Goal: Task Accomplishment & Management: Use online tool/utility

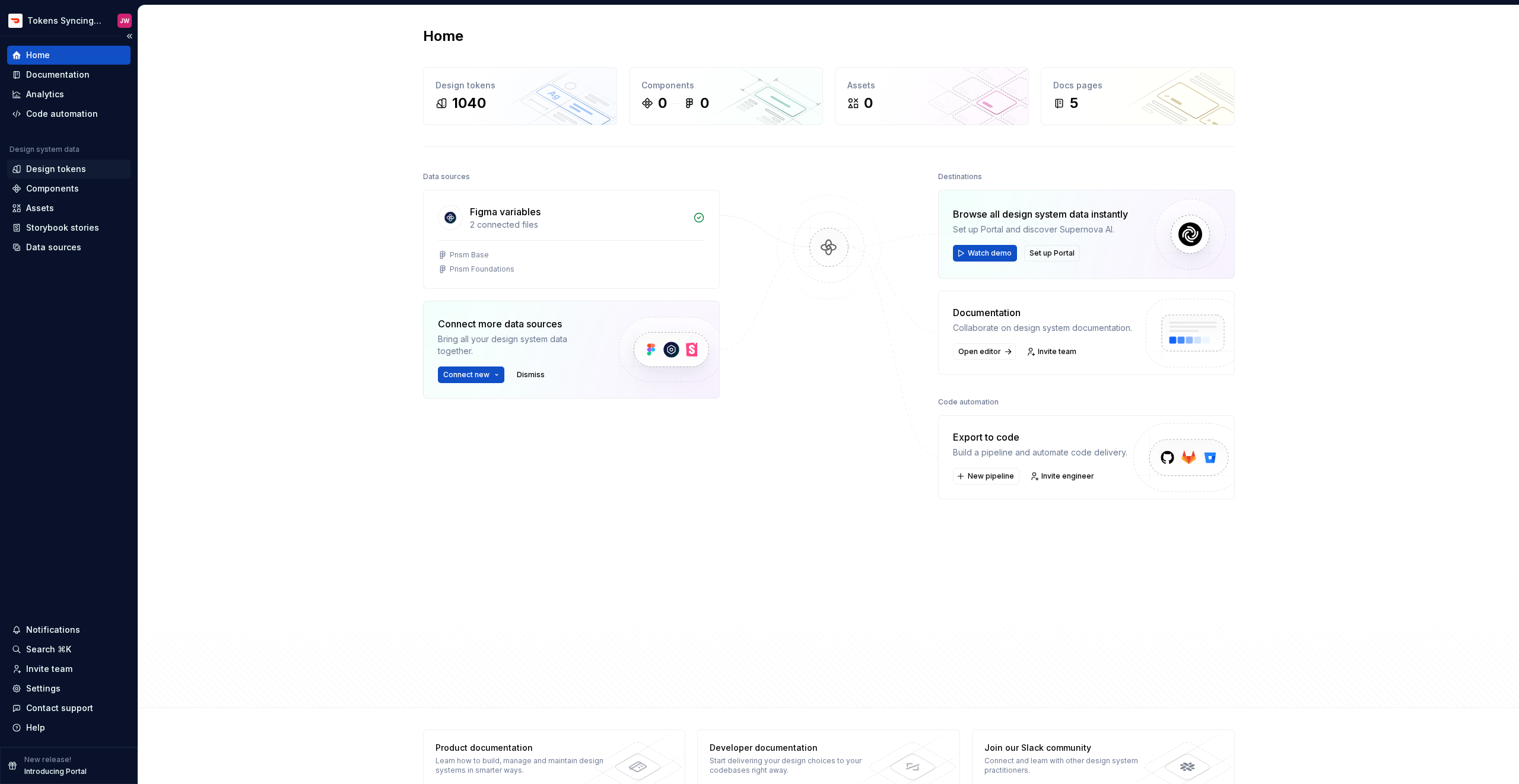
click at [73, 165] on div "Design tokens" at bounding box center [56, 169] width 60 height 12
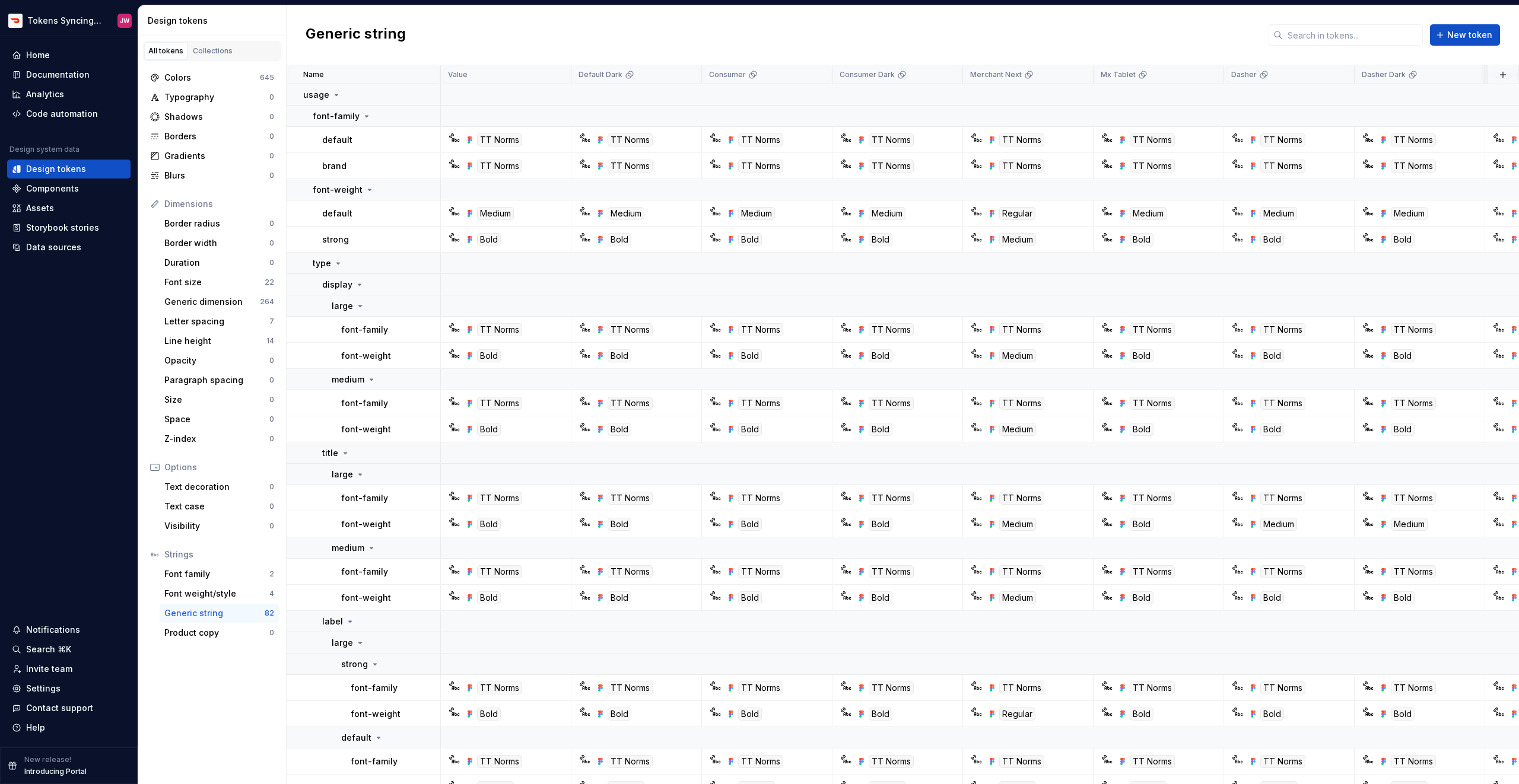
click at [203, 614] on div "Generic string" at bounding box center [214, 613] width 100 height 12
click at [334, 98] on icon at bounding box center [336, 95] width 9 height 9
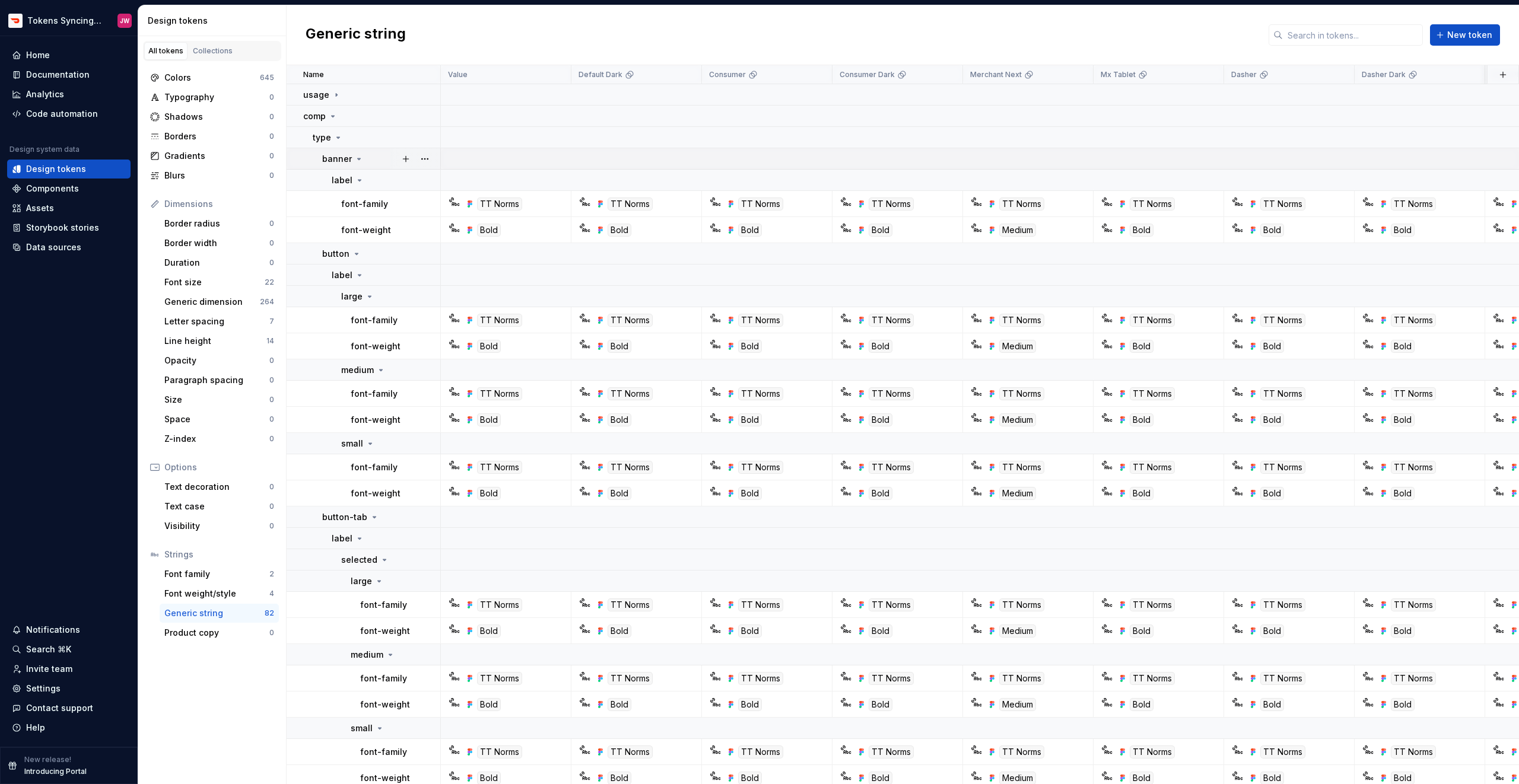
click at [354, 160] on icon at bounding box center [359, 158] width 9 height 9
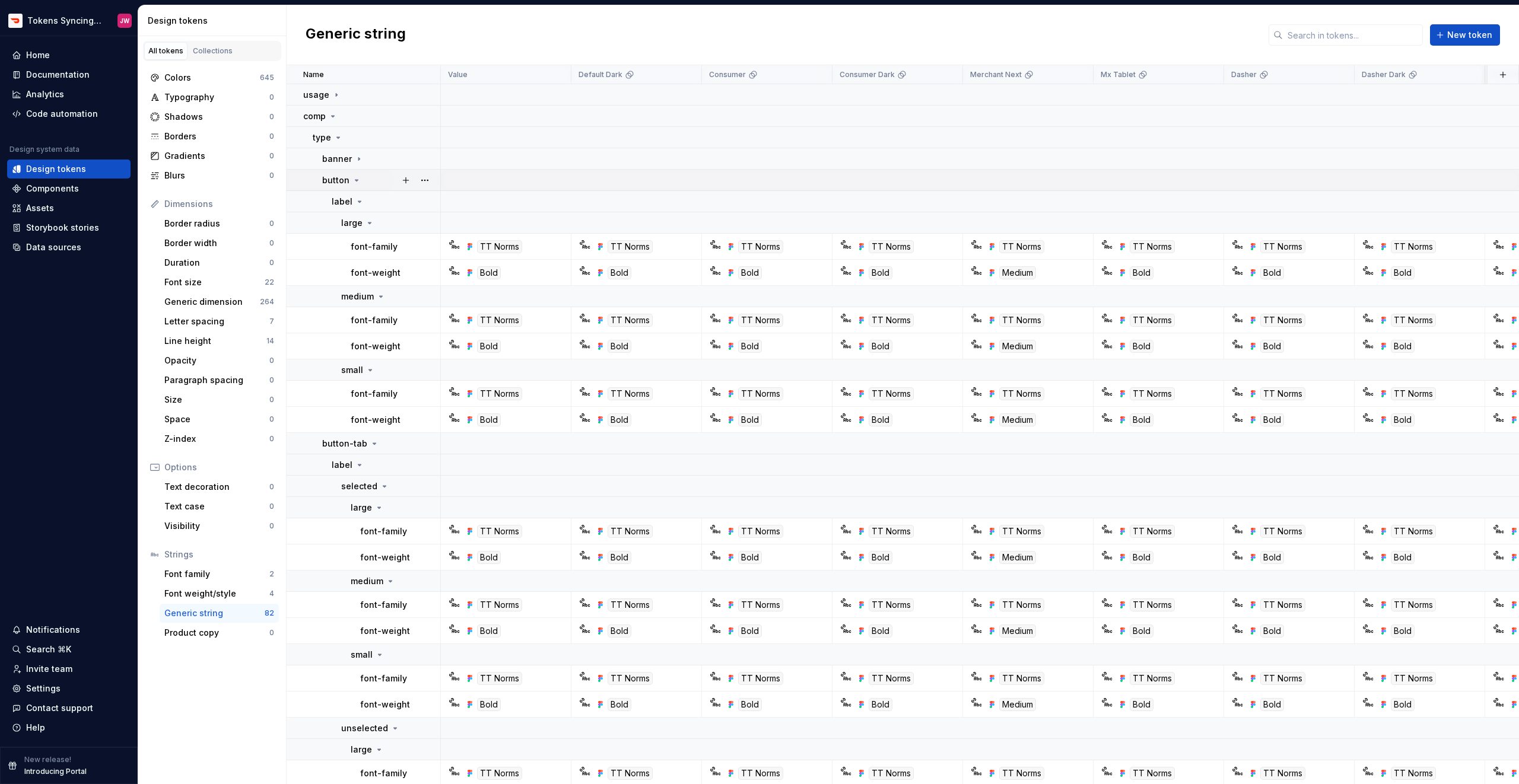
click at [350, 190] on td "button" at bounding box center [364, 181] width 154 height 21
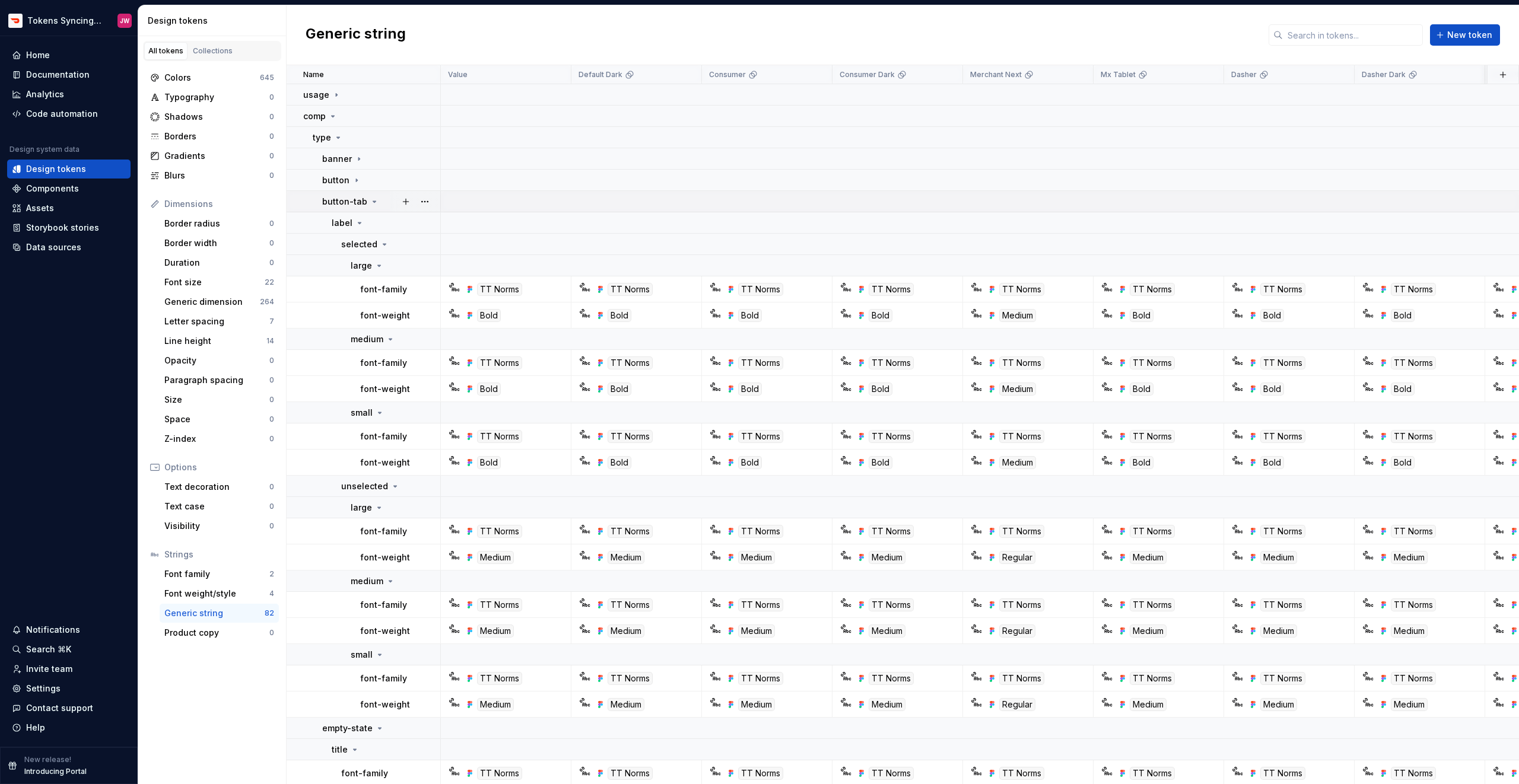
click at [352, 203] on p "button-tab" at bounding box center [344, 201] width 45 height 12
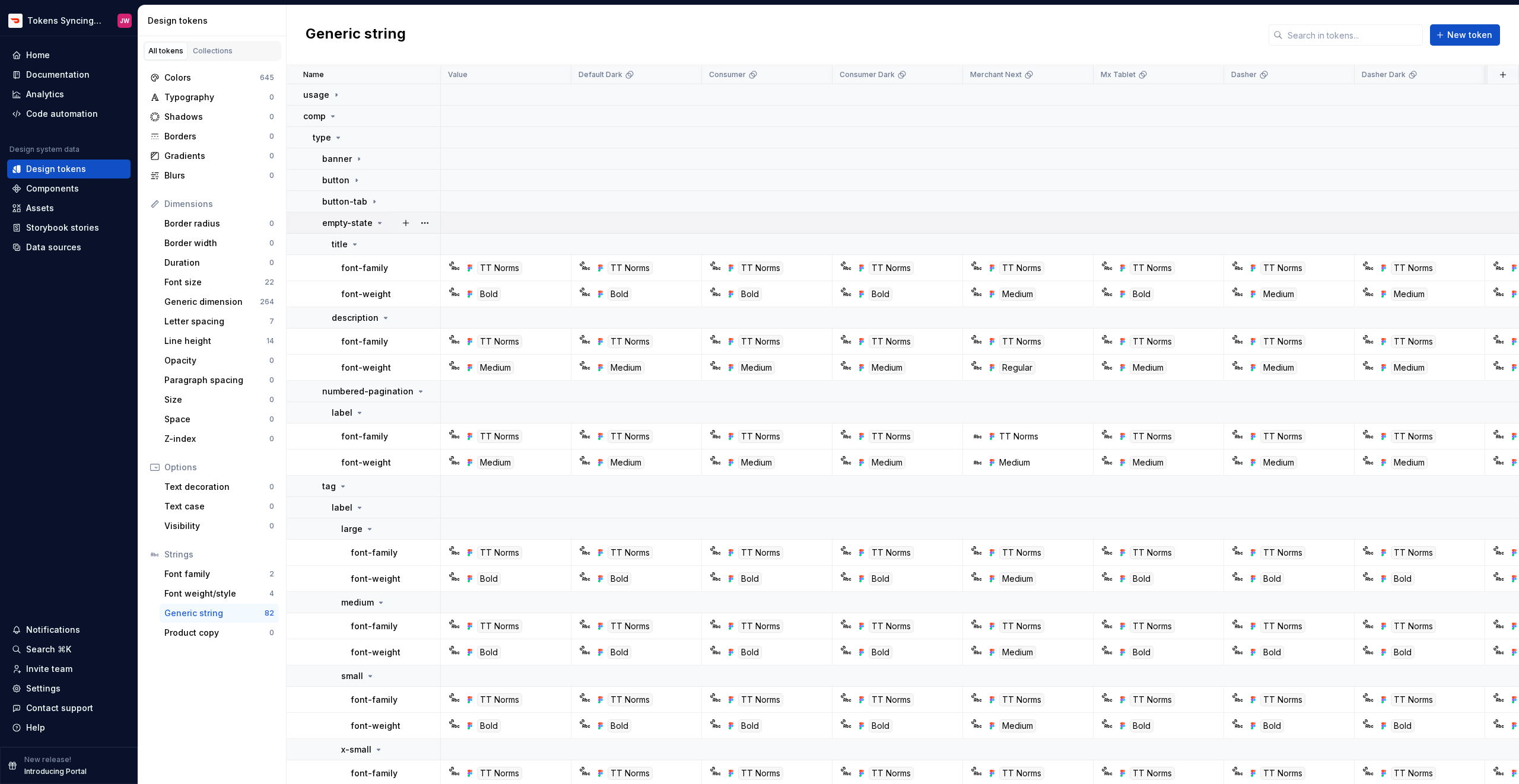
click at [348, 220] on p "empty-state" at bounding box center [347, 223] width 51 height 12
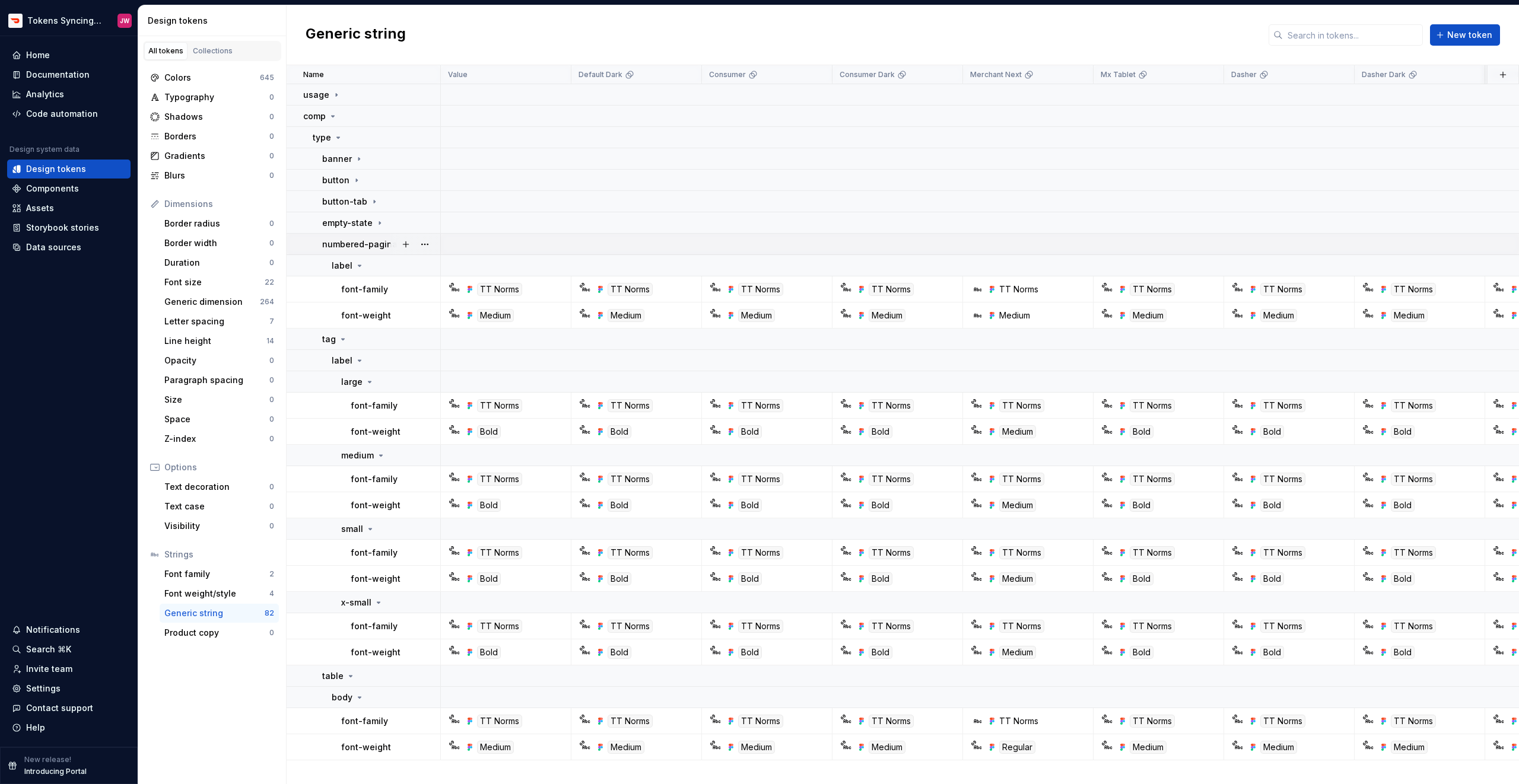
click at [348, 246] on p "numbered-pagination" at bounding box center [368, 244] width 92 height 12
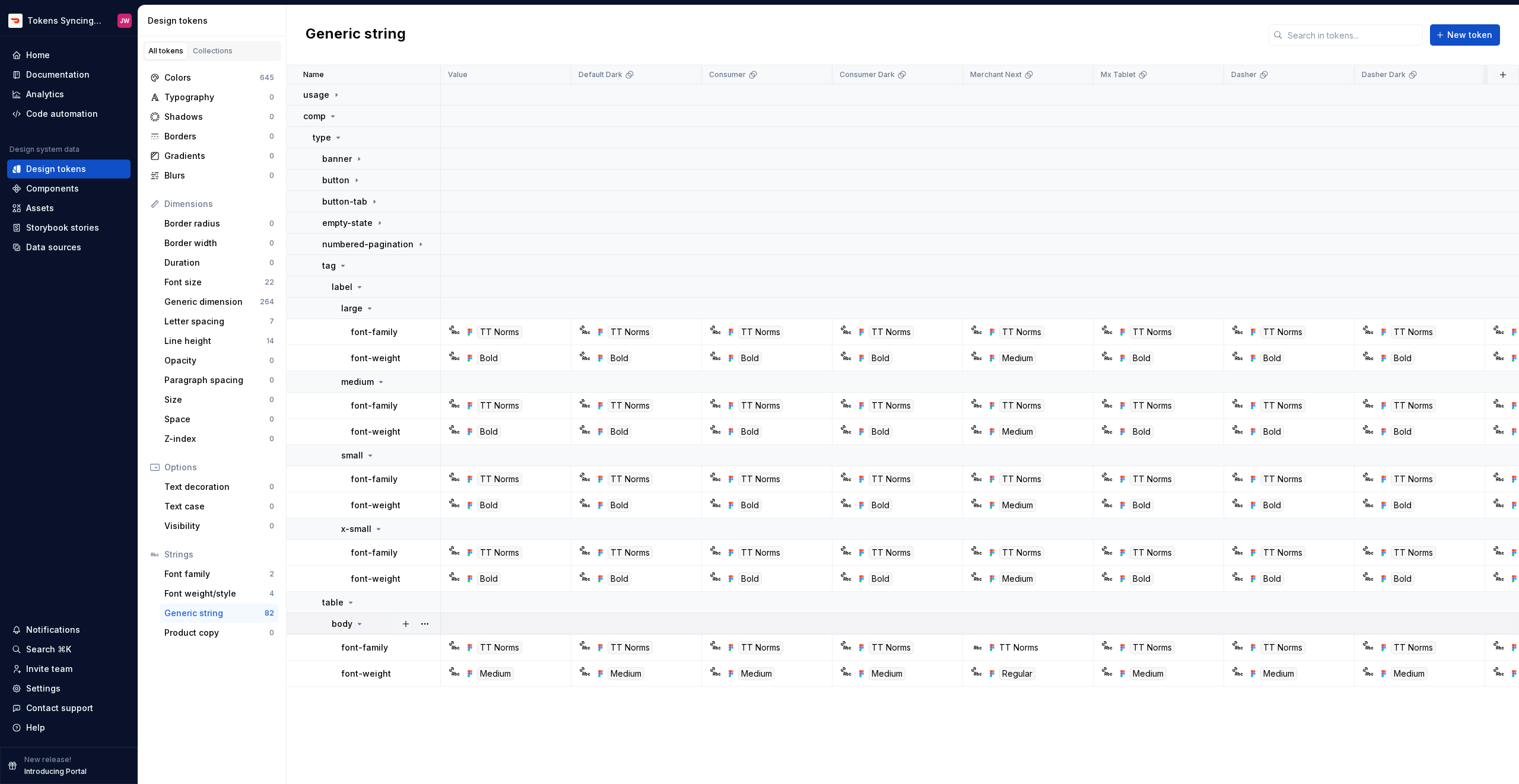
click at [351, 622] on p "body" at bounding box center [342, 624] width 21 height 12
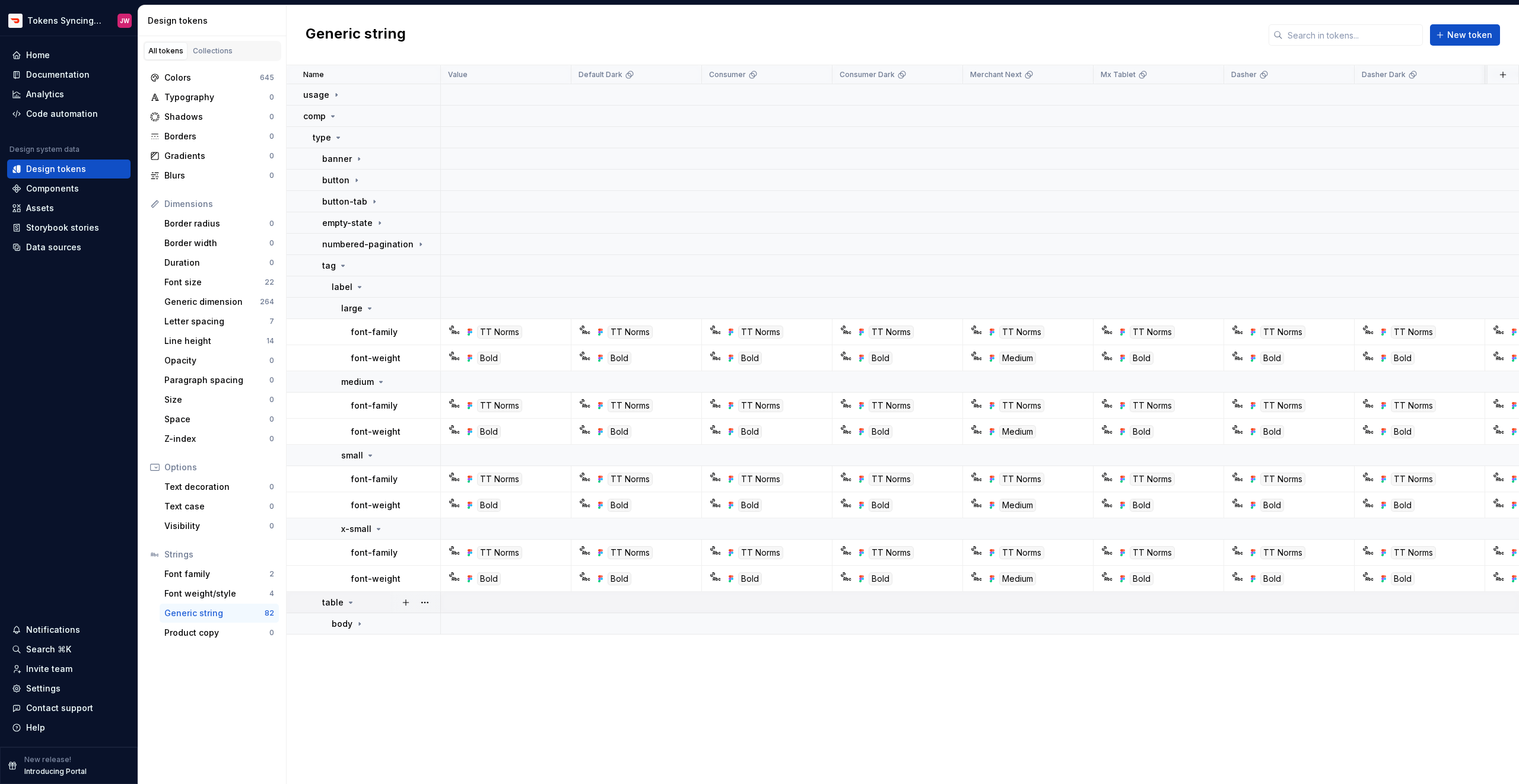
click at [350, 605] on icon at bounding box center [351, 602] width 9 height 9
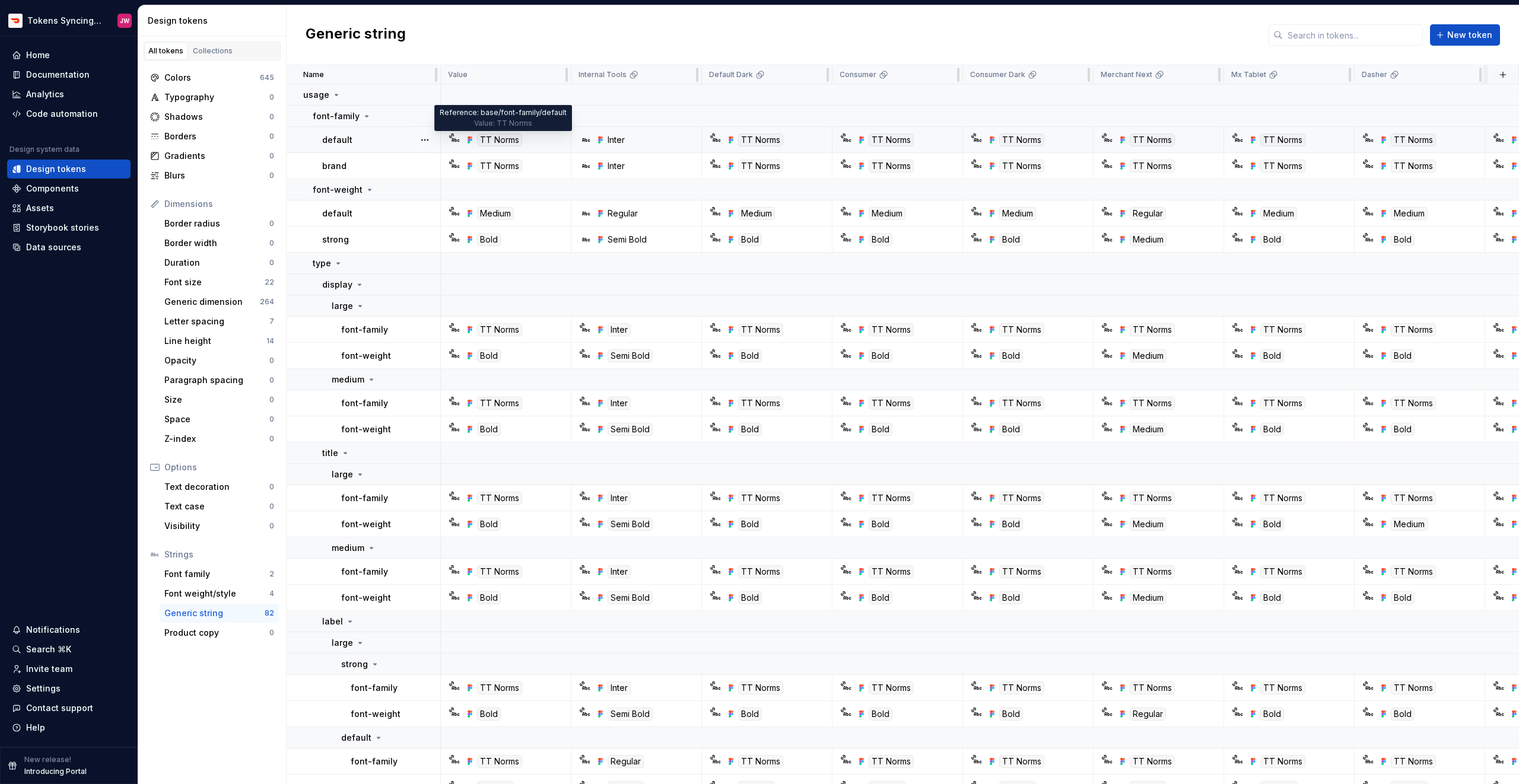
scroll to position [1, 0]
click at [652, 141] on div "Inter" at bounding box center [640, 139] width 122 height 12
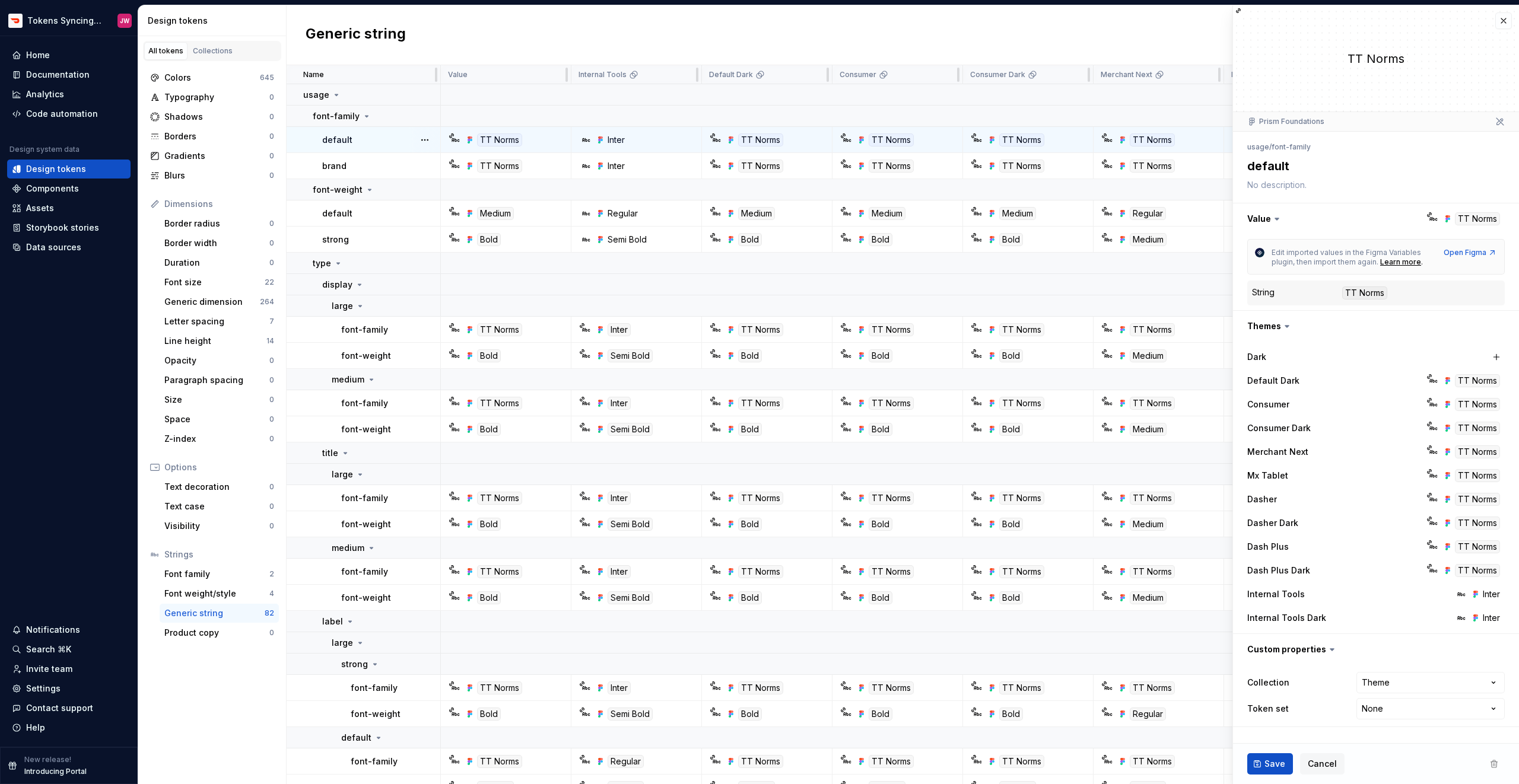
click at [615, 141] on div "Inter" at bounding box center [616, 140] width 17 height 12
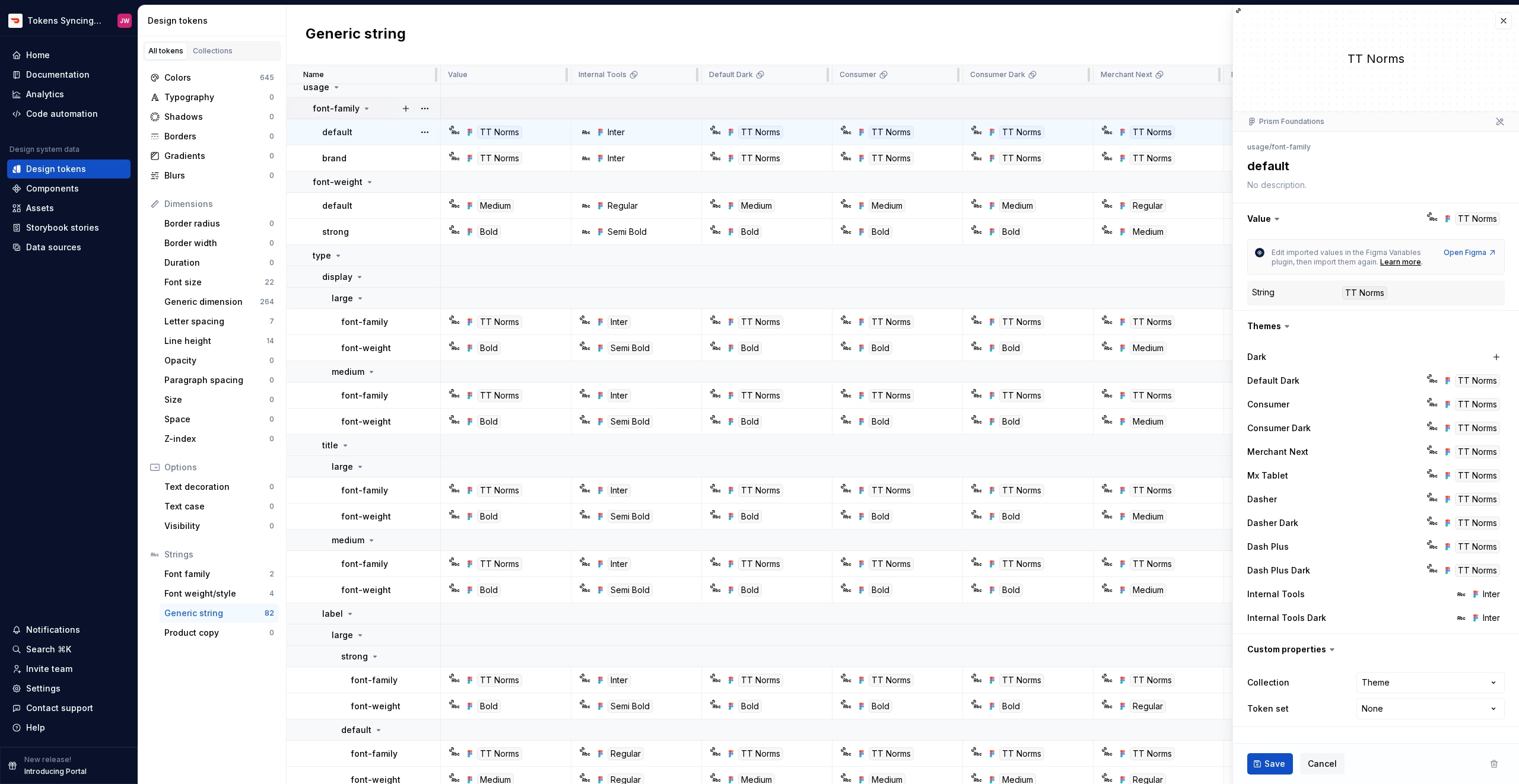
click at [366, 109] on icon at bounding box center [367, 109] width 3 height 1
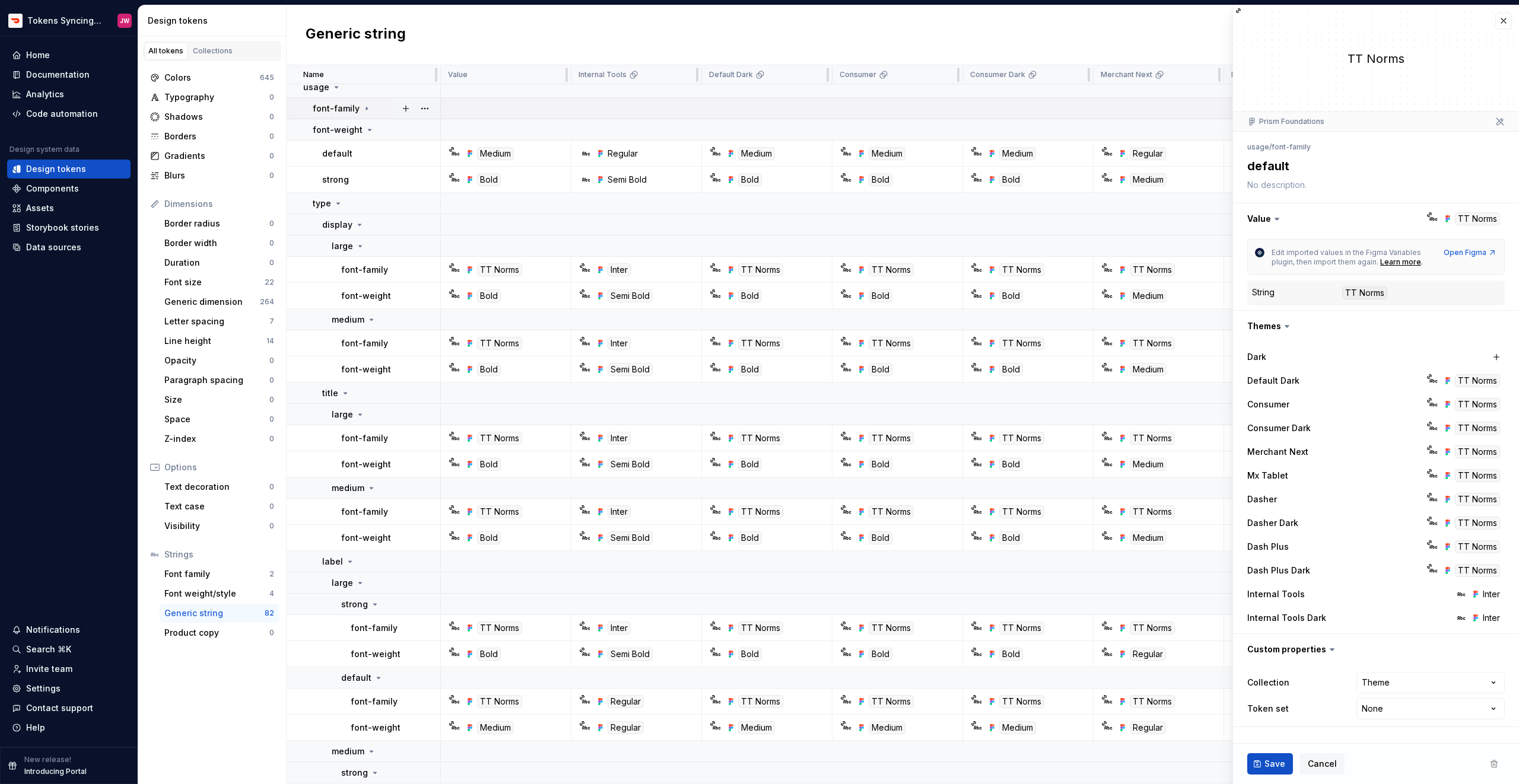
scroll to position [5, 0]
click at [361, 131] on div "font-weight" at bounding box center [344, 133] width 62 height 12
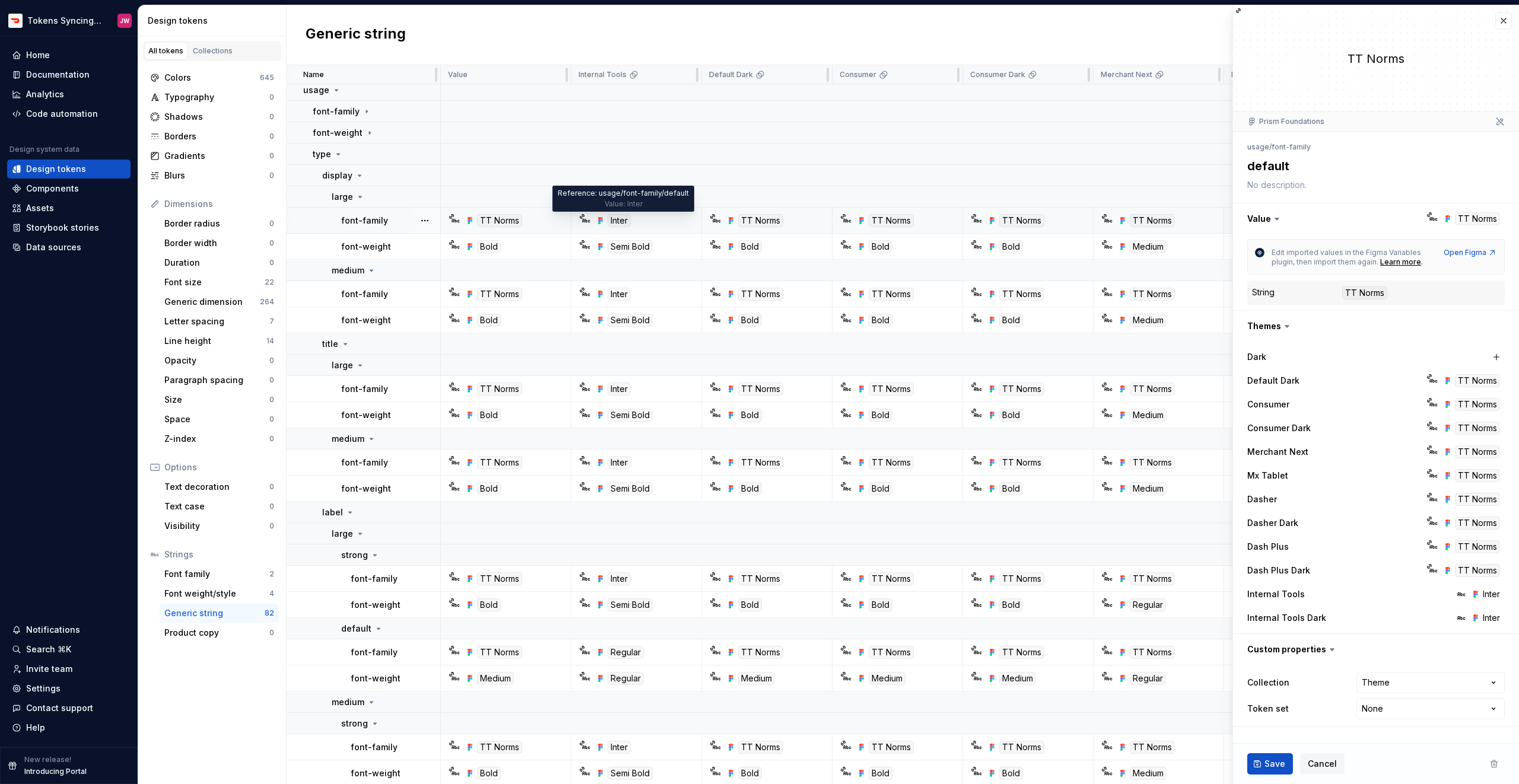
scroll to position [0, 0]
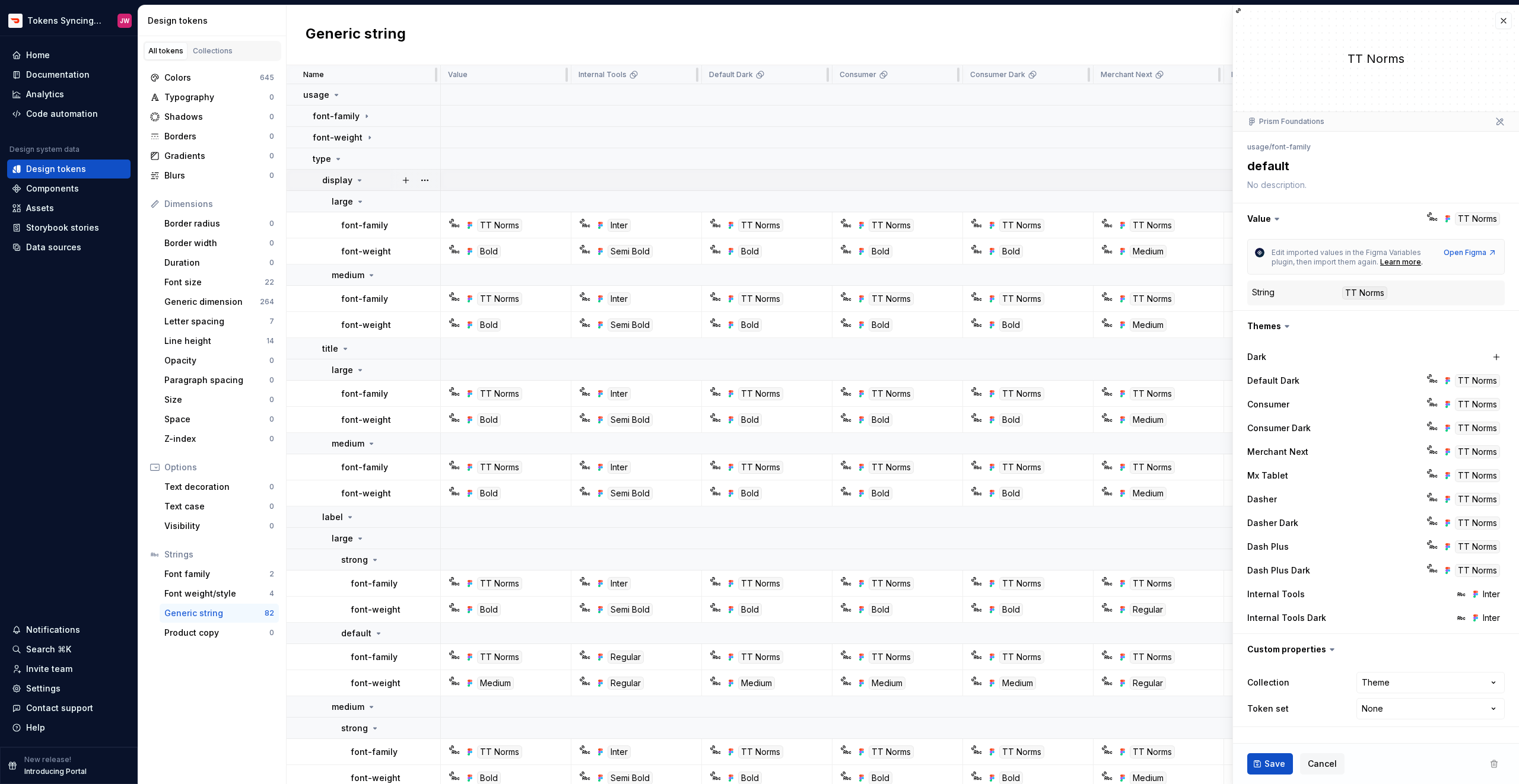
click at [356, 179] on icon at bounding box center [359, 180] width 9 height 9
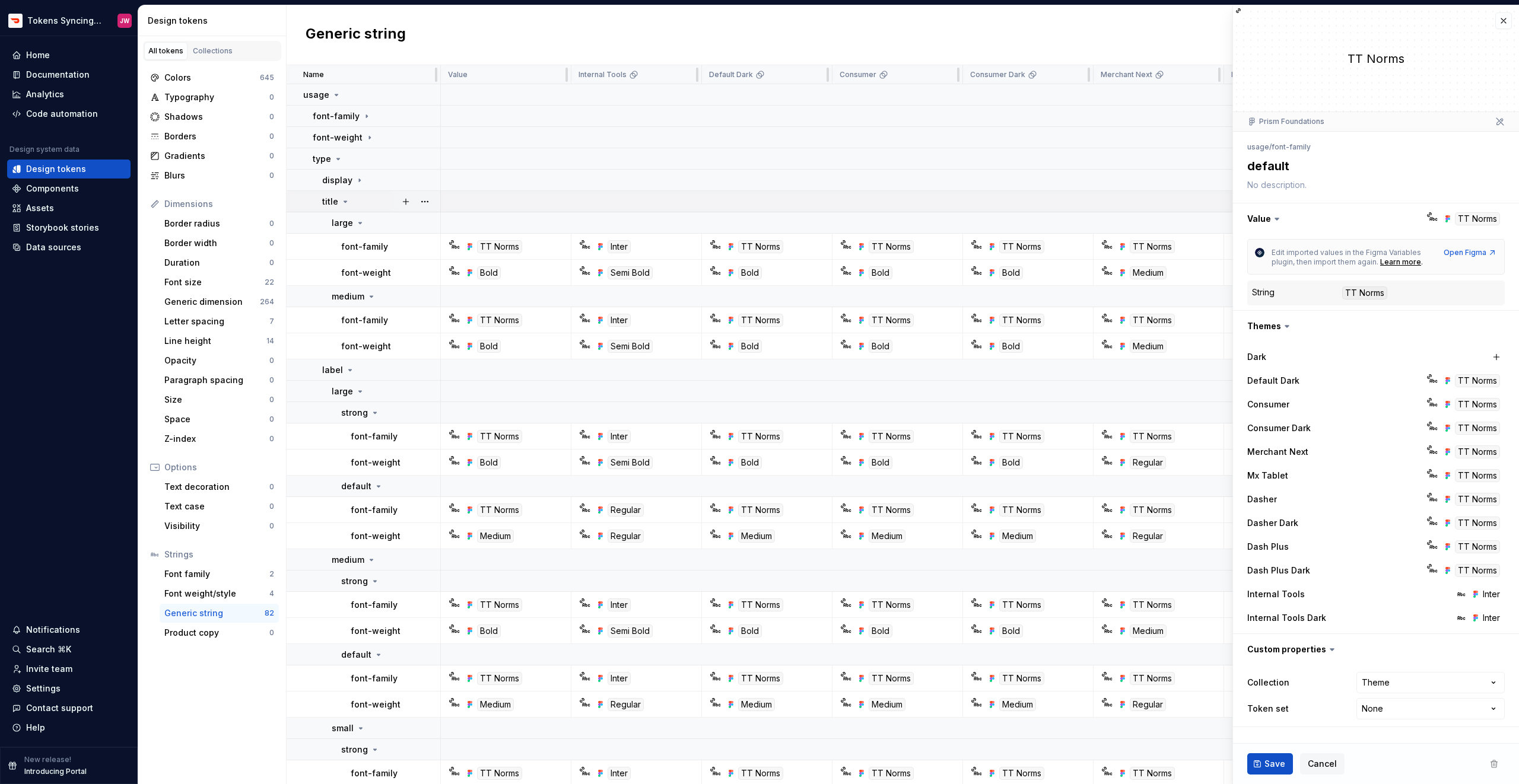
click at [339, 206] on div "title" at bounding box center [336, 201] width 28 height 12
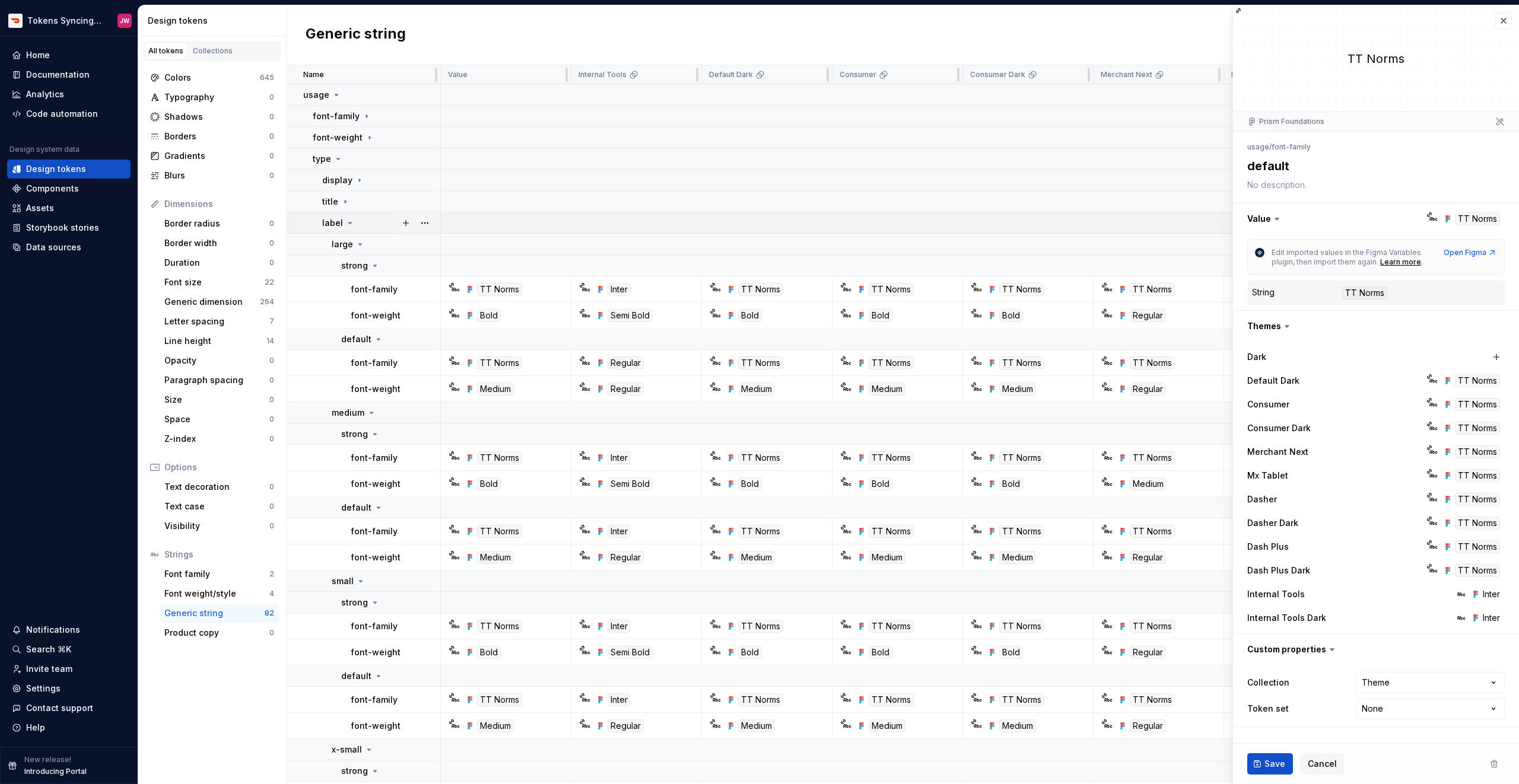
click at [348, 228] on div "label" at bounding box center [339, 223] width 33 height 12
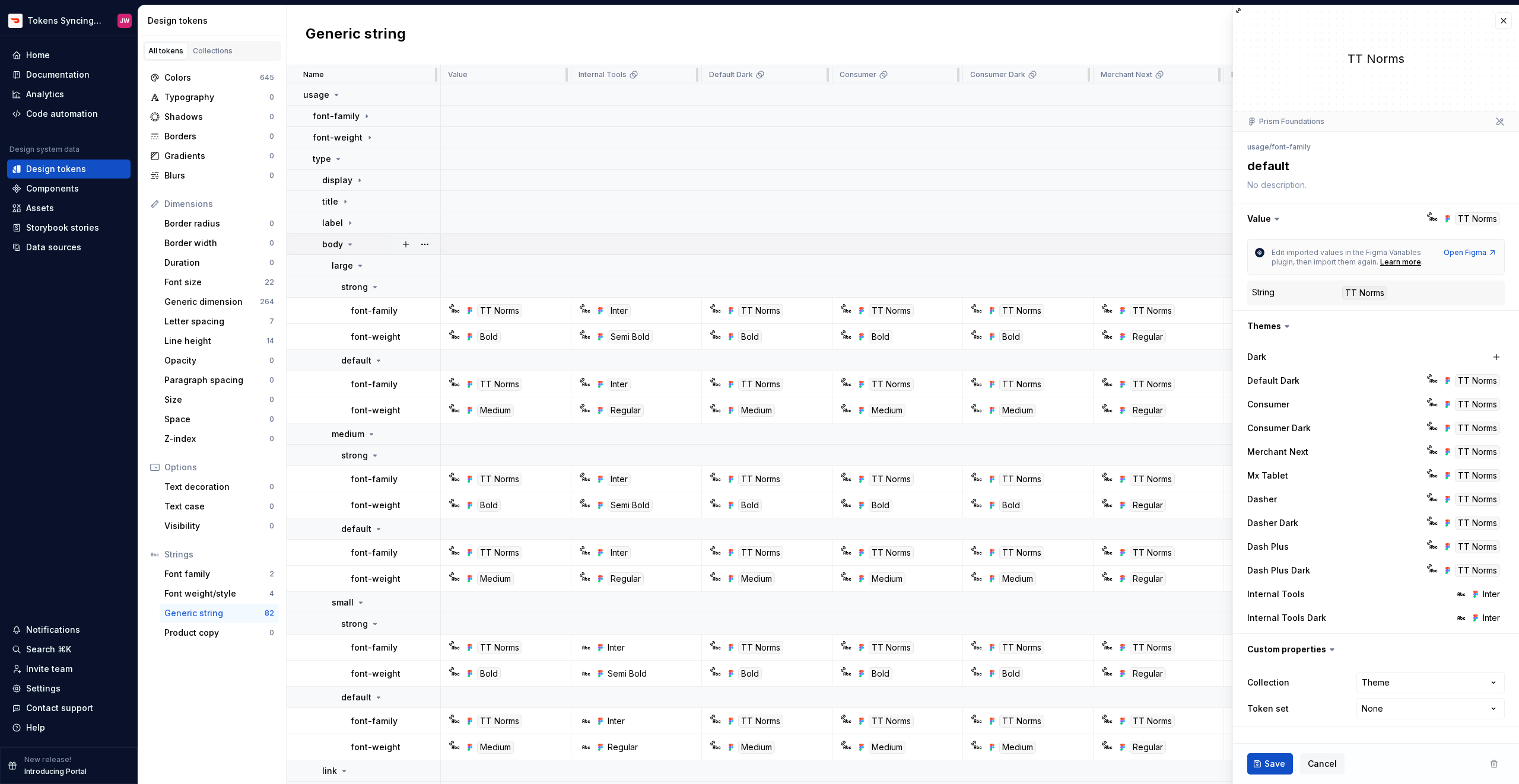
click at [346, 239] on div "body" at bounding box center [339, 244] width 33 height 12
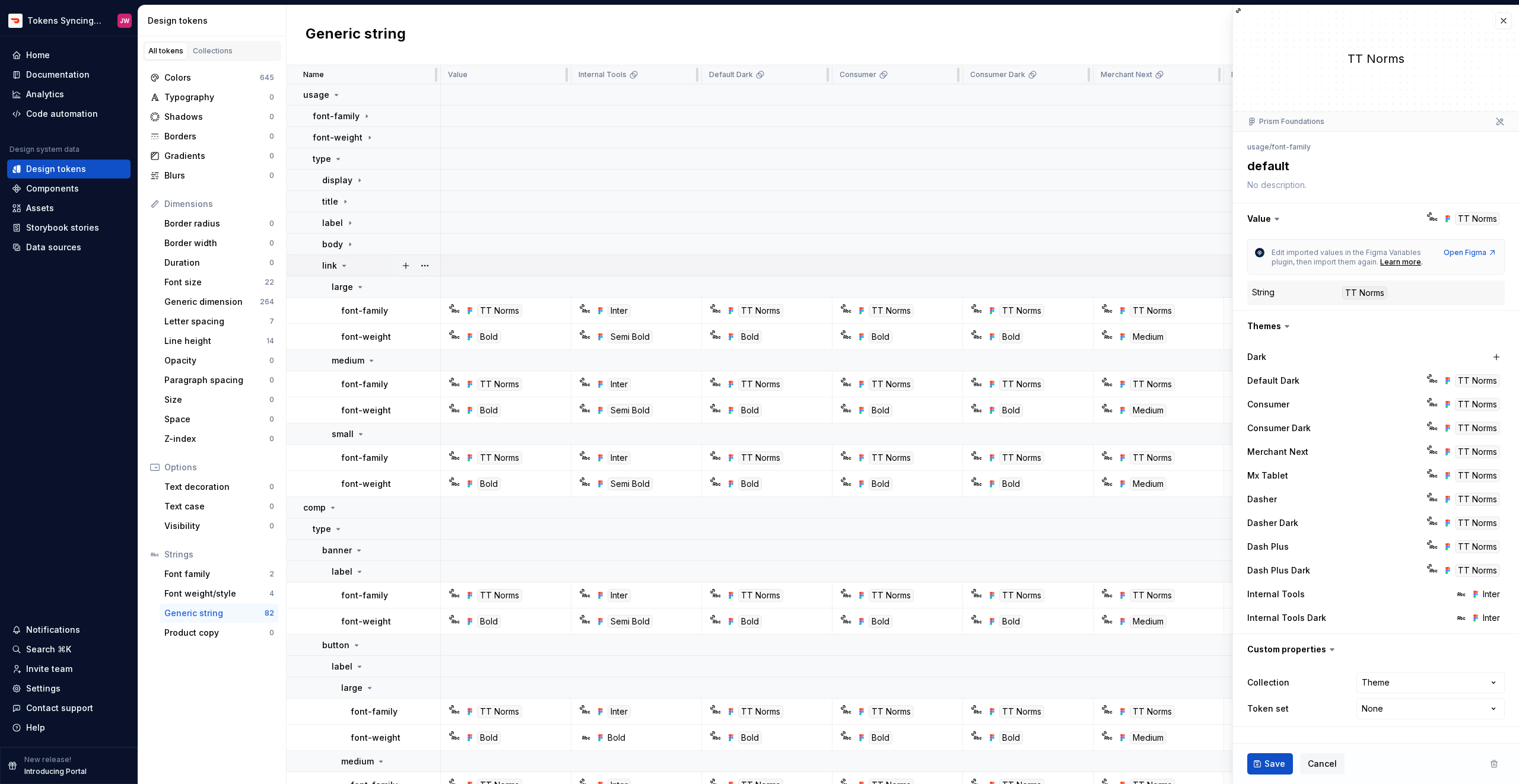
click at [344, 267] on icon at bounding box center [344, 265] width 9 height 9
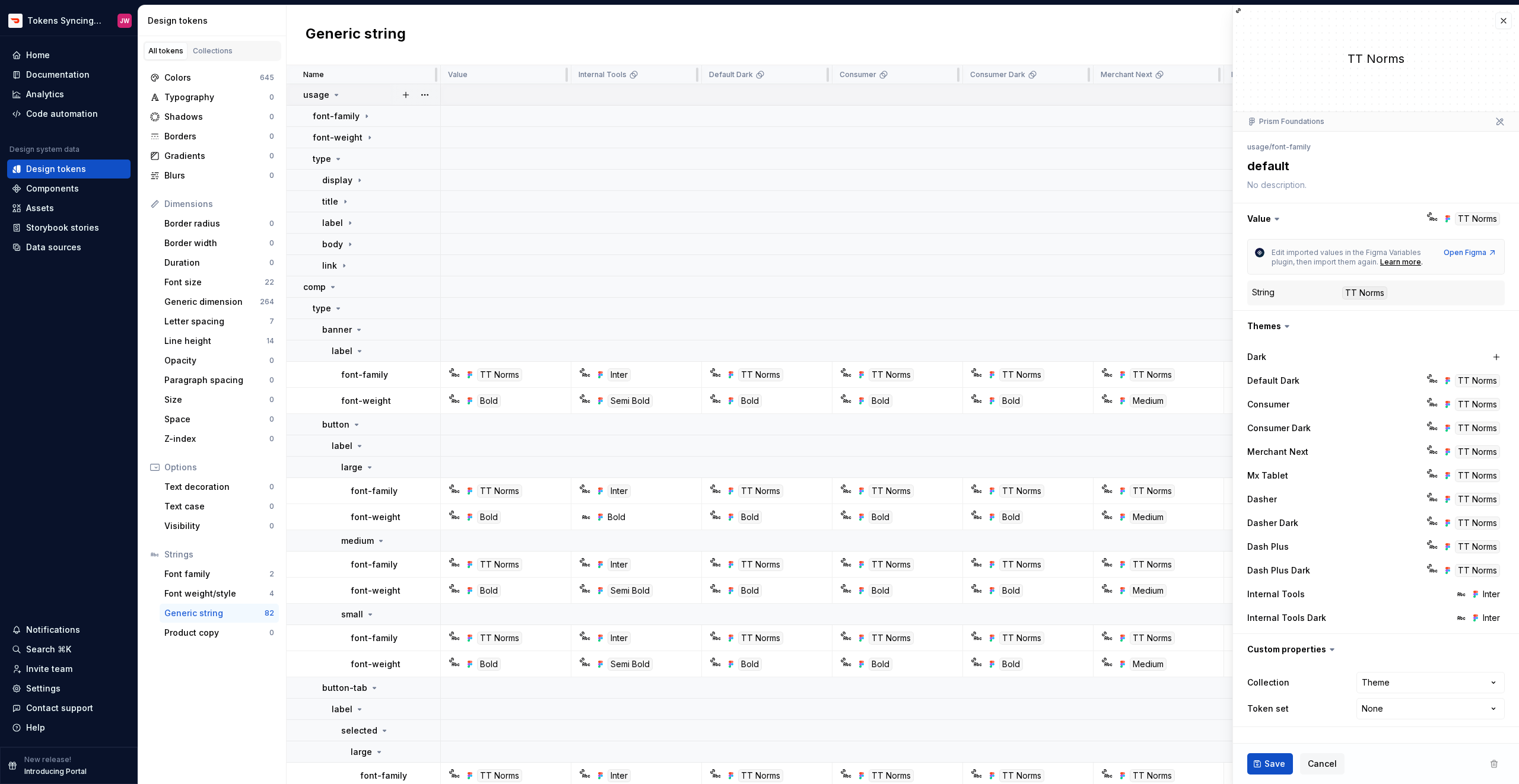
click at [332, 97] on icon at bounding box center [336, 95] width 9 height 9
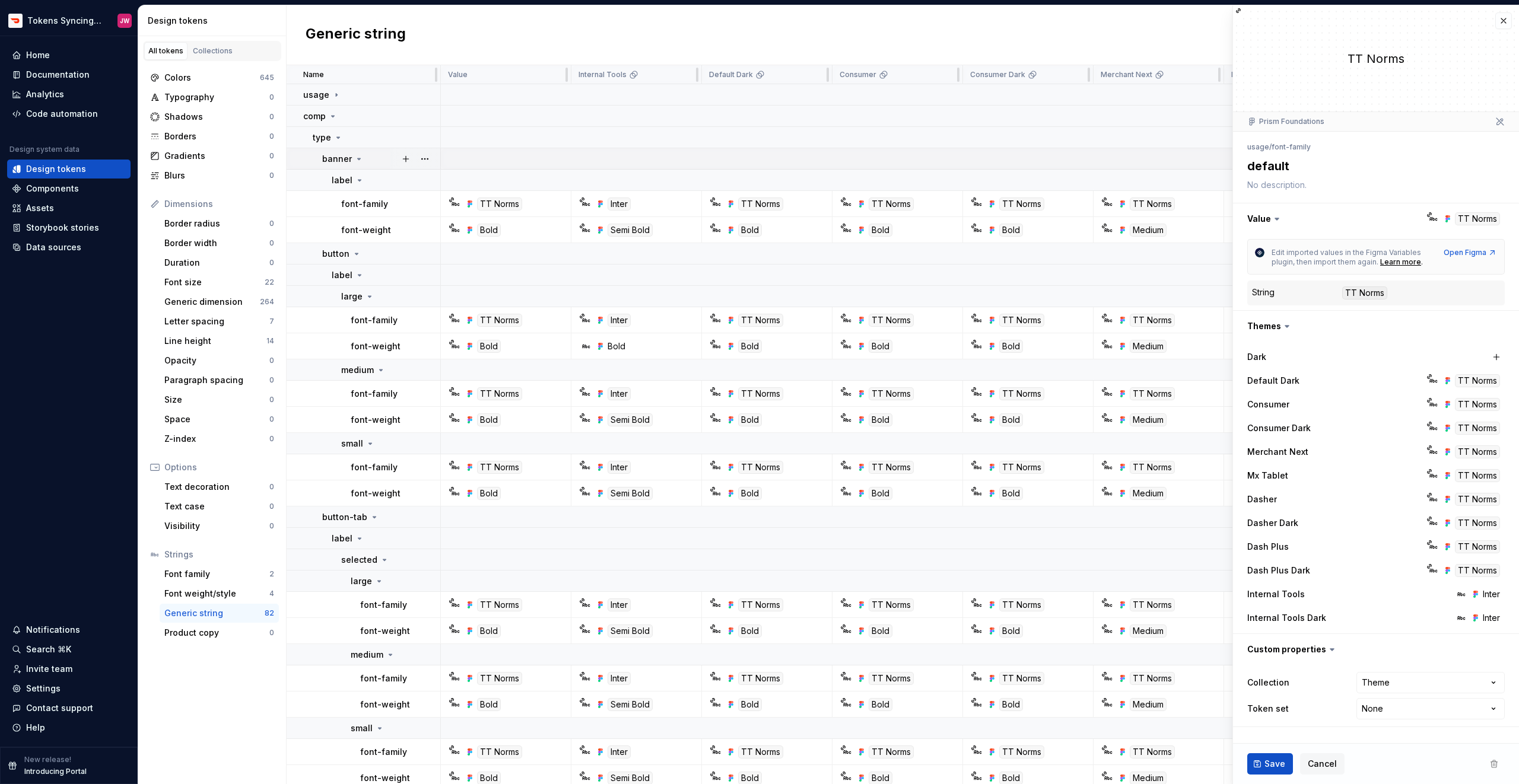
click at [349, 157] on p "banner" at bounding box center [337, 158] width 30 height 12
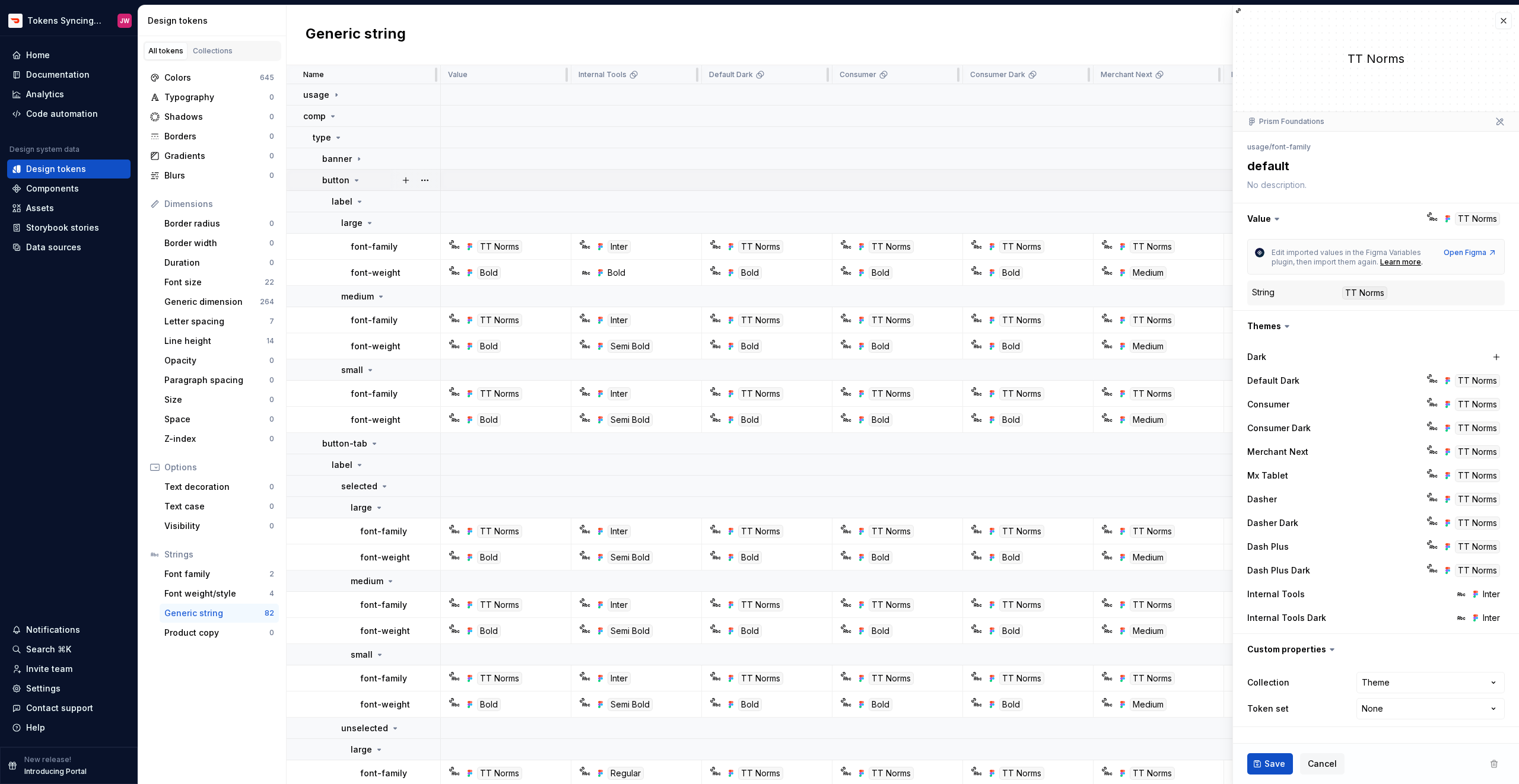
click at [352, 183] on icon at bounding box center [356, 180] width 9 height 9
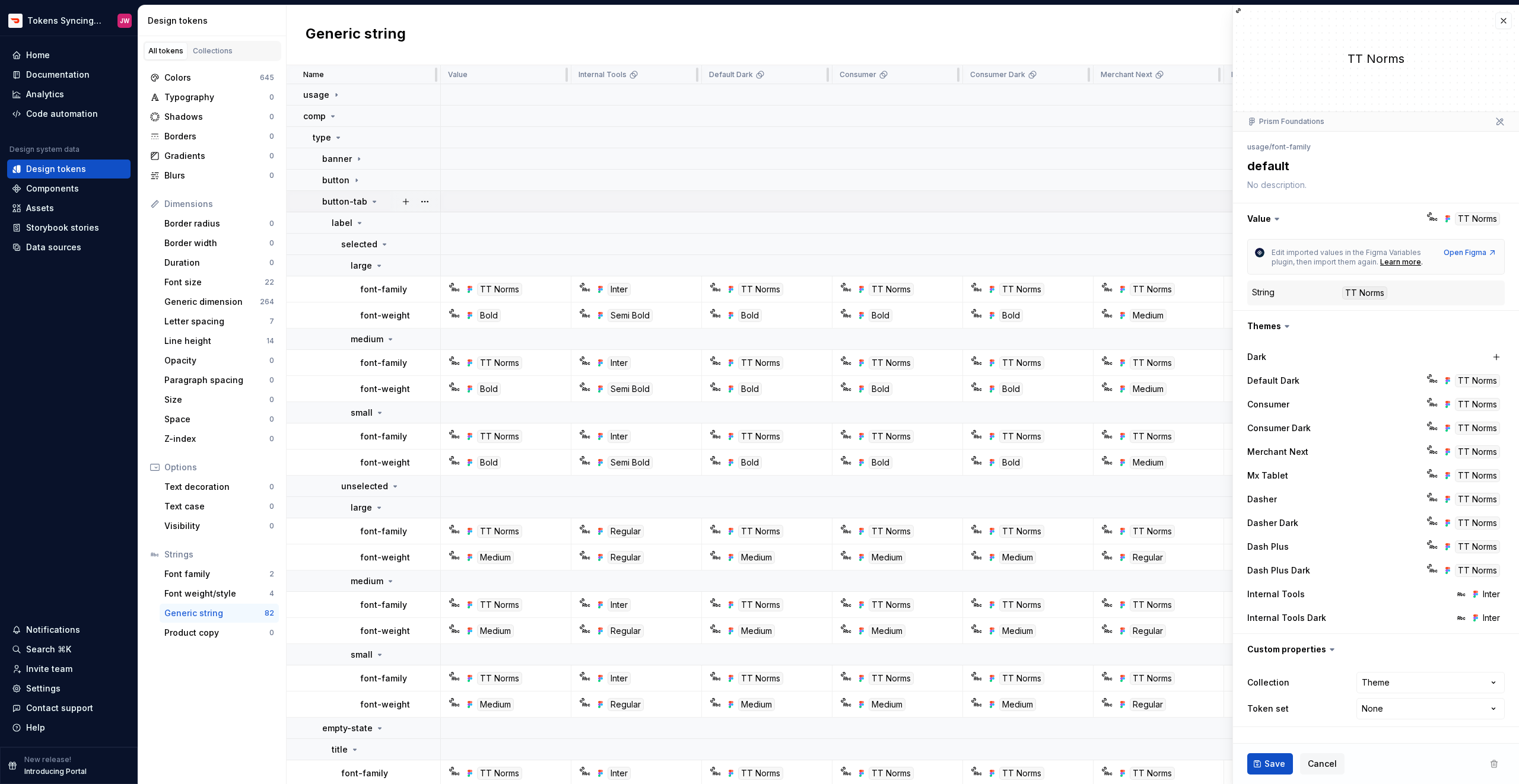
click at [359, 208] on td "button-tab" at bounding box center [364, 202] width 154 height 21
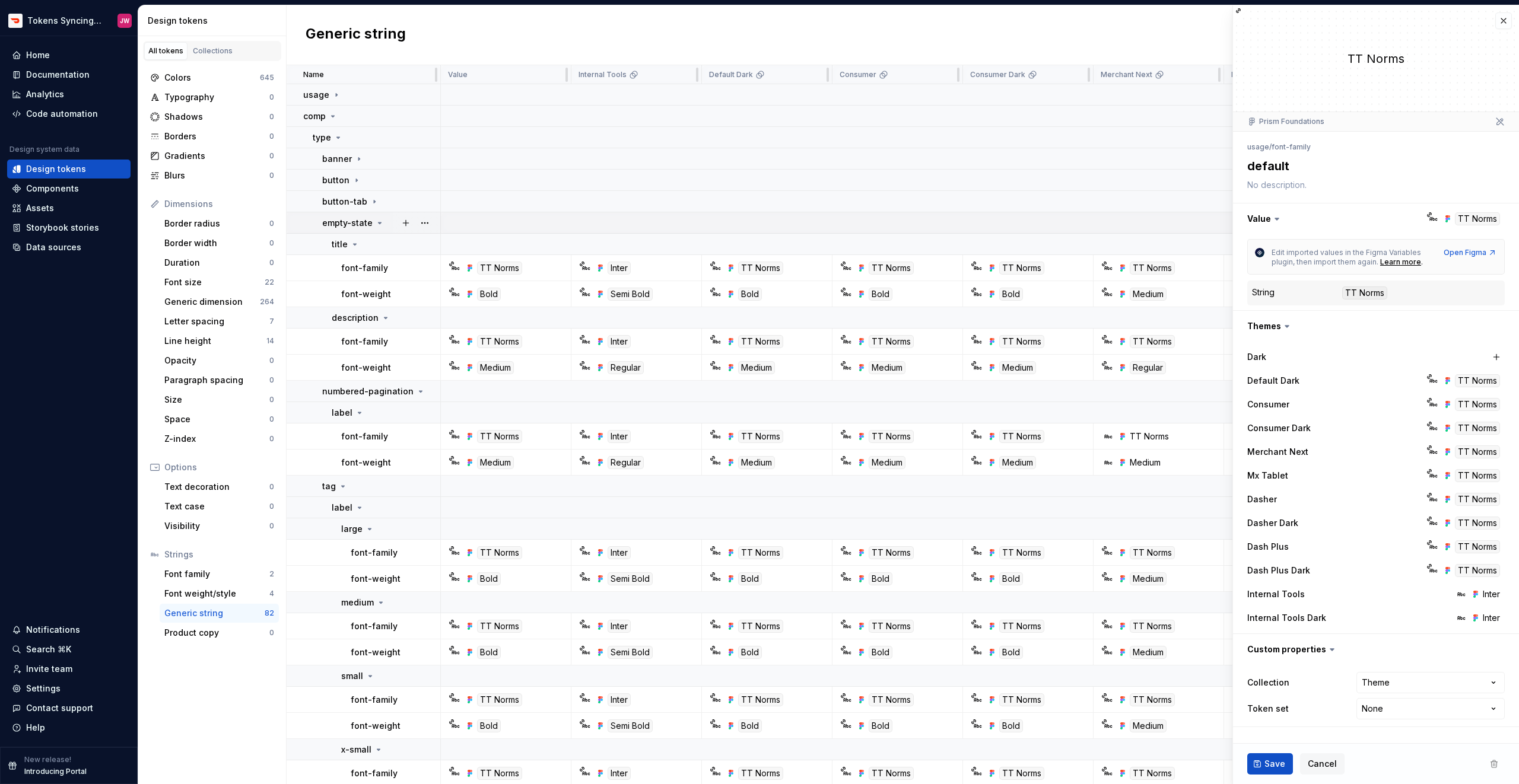
click at [360, 227] on p "empty-state" at bounding box center [347, 223] width 51 height 12
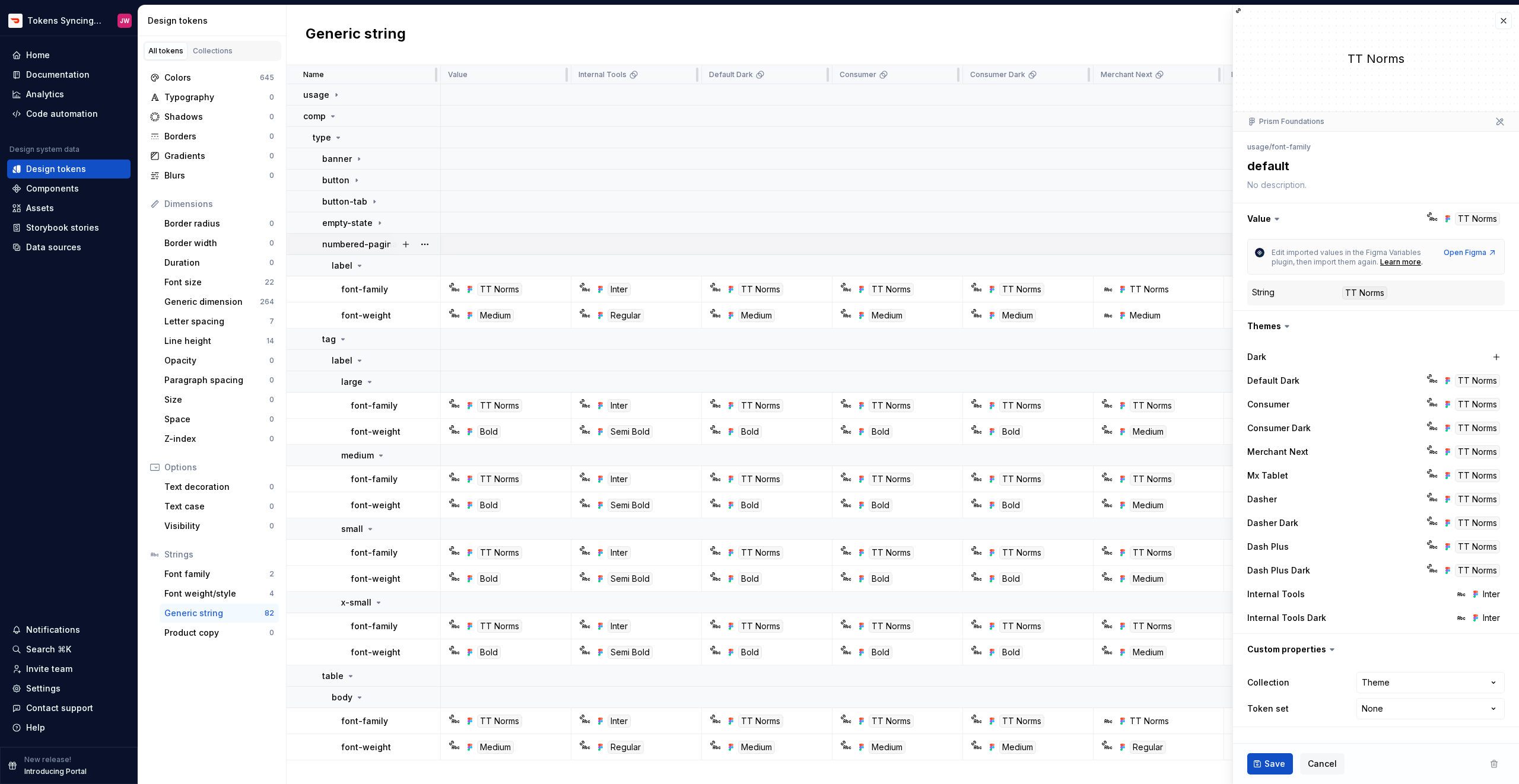
click at [365, 244] on p "numbered-pagination" at bounding box center [368, 244] width 92 height 12
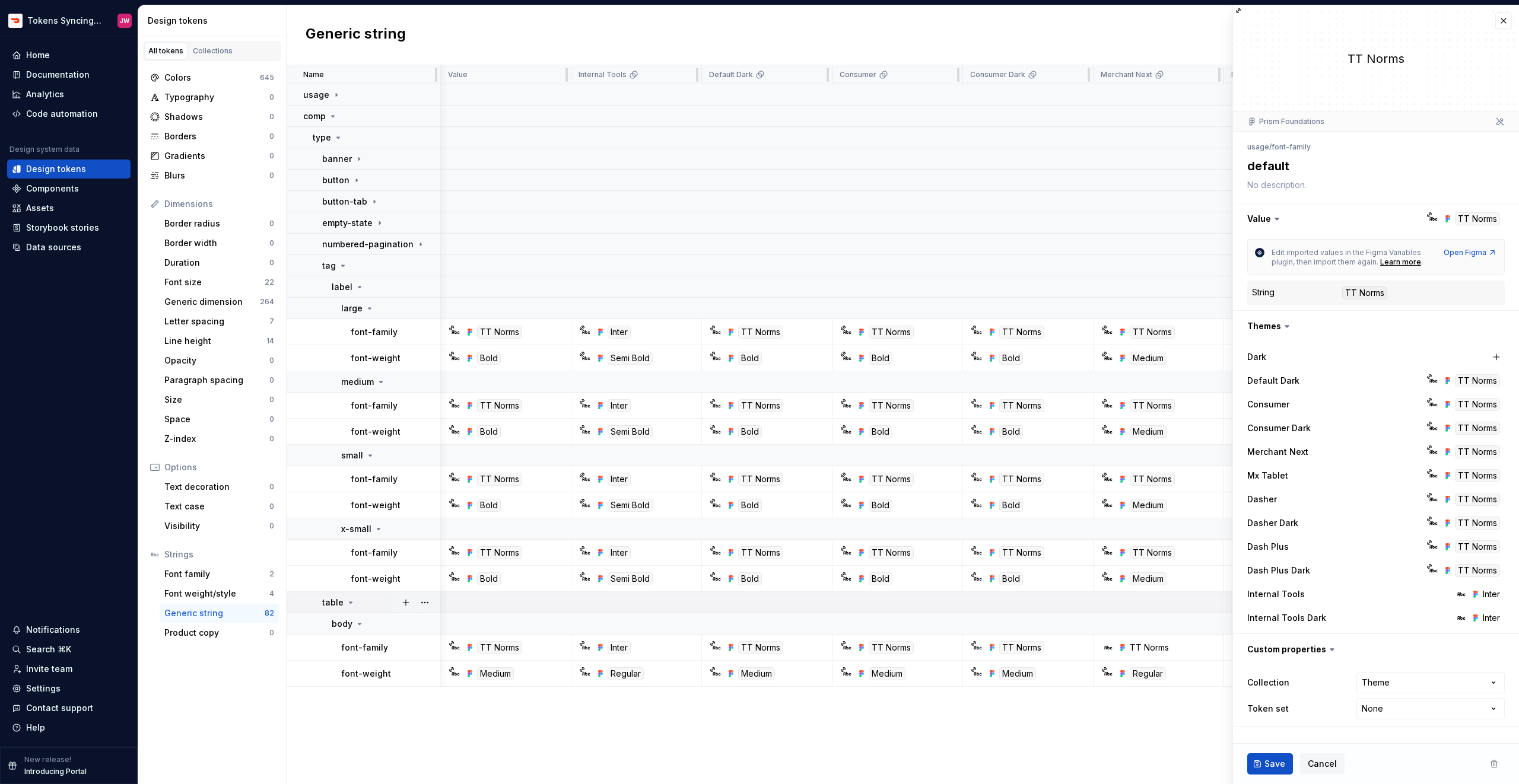
click at [342, 602] on div "table" at bounding box center [339, 602] width 33 height 12
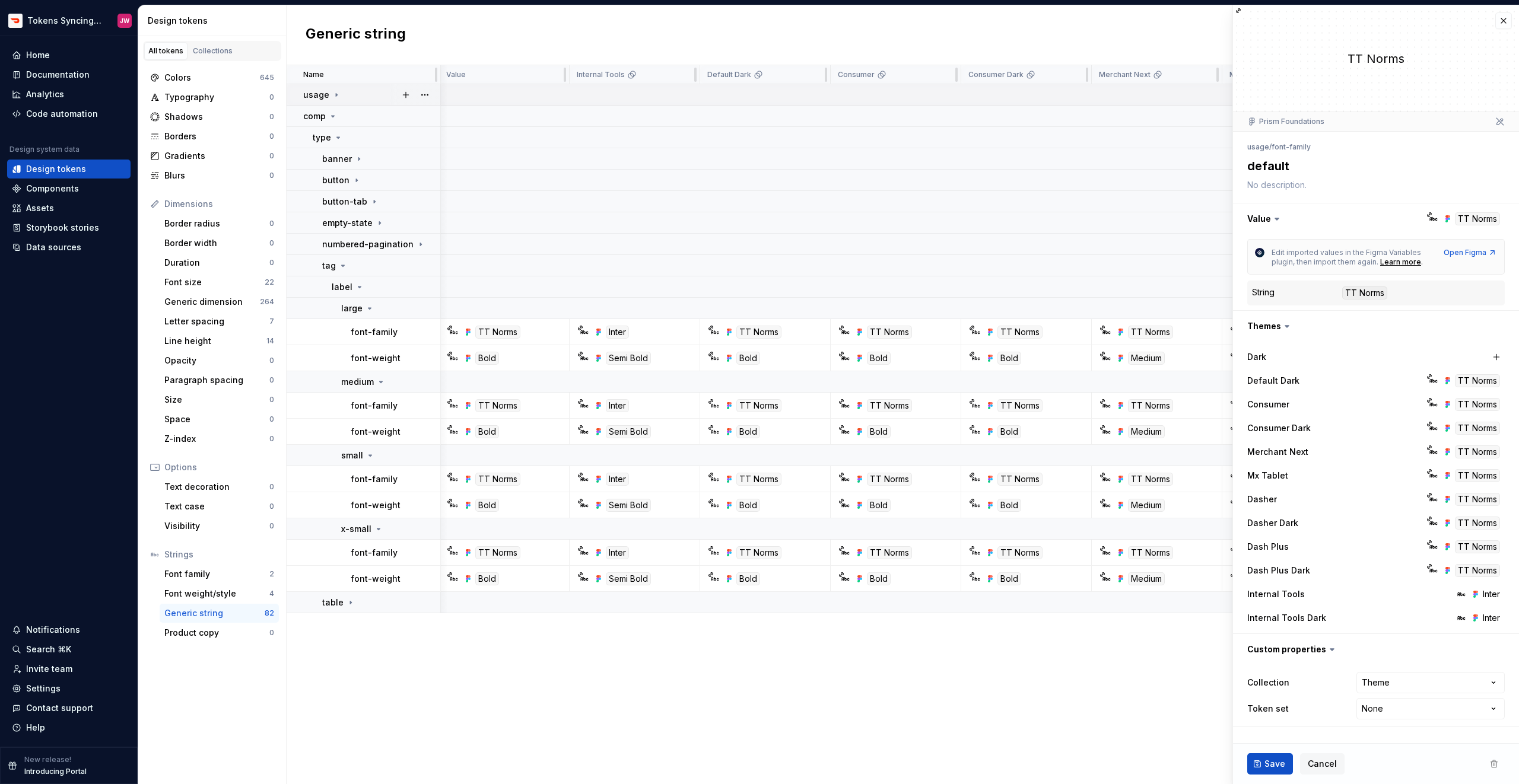
click at [333, 97] on icon at bounding box center [336, 95] width 9 height 9
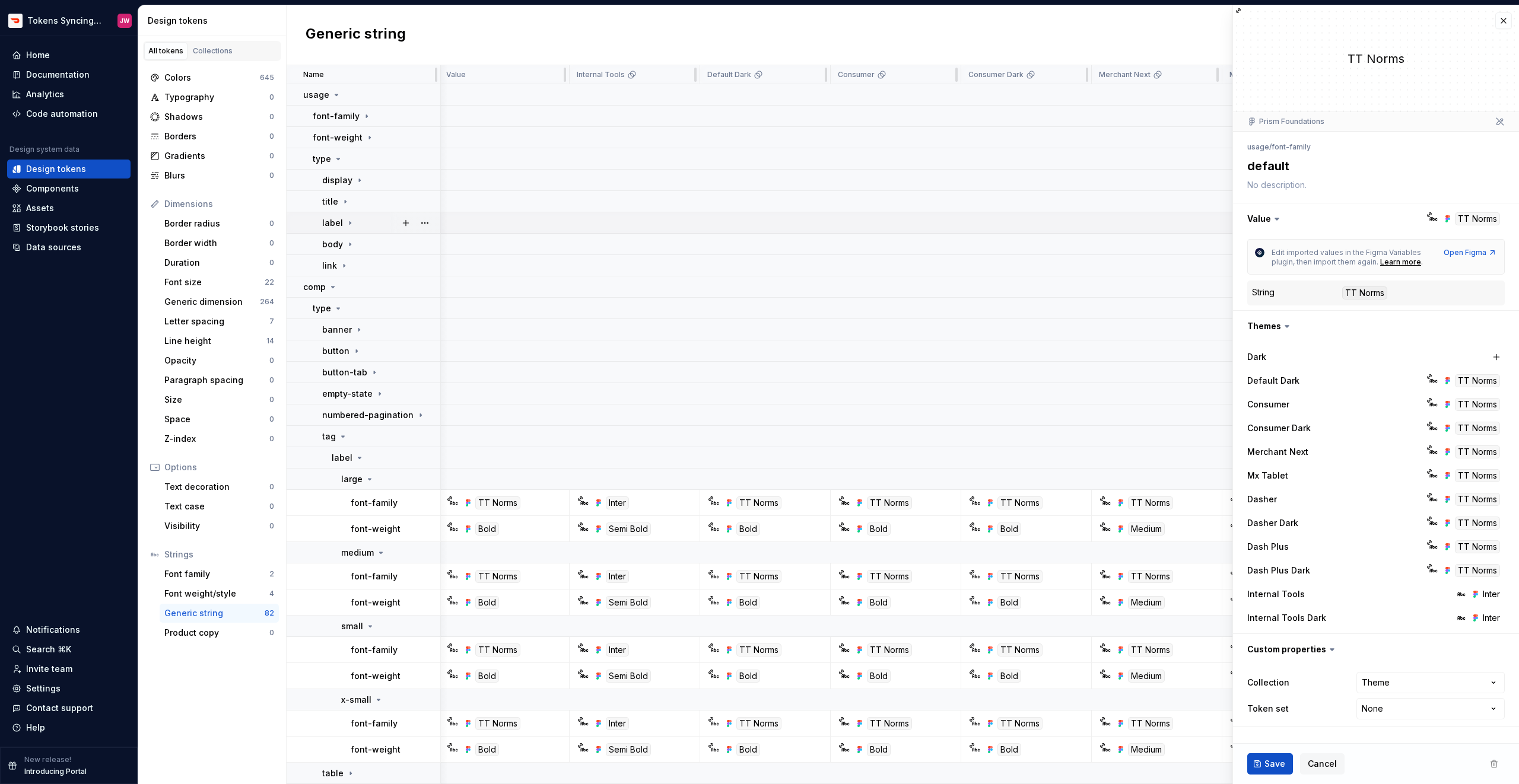
click at [345, 223] on icon at bounding box center [350, 223] width 9 height 9
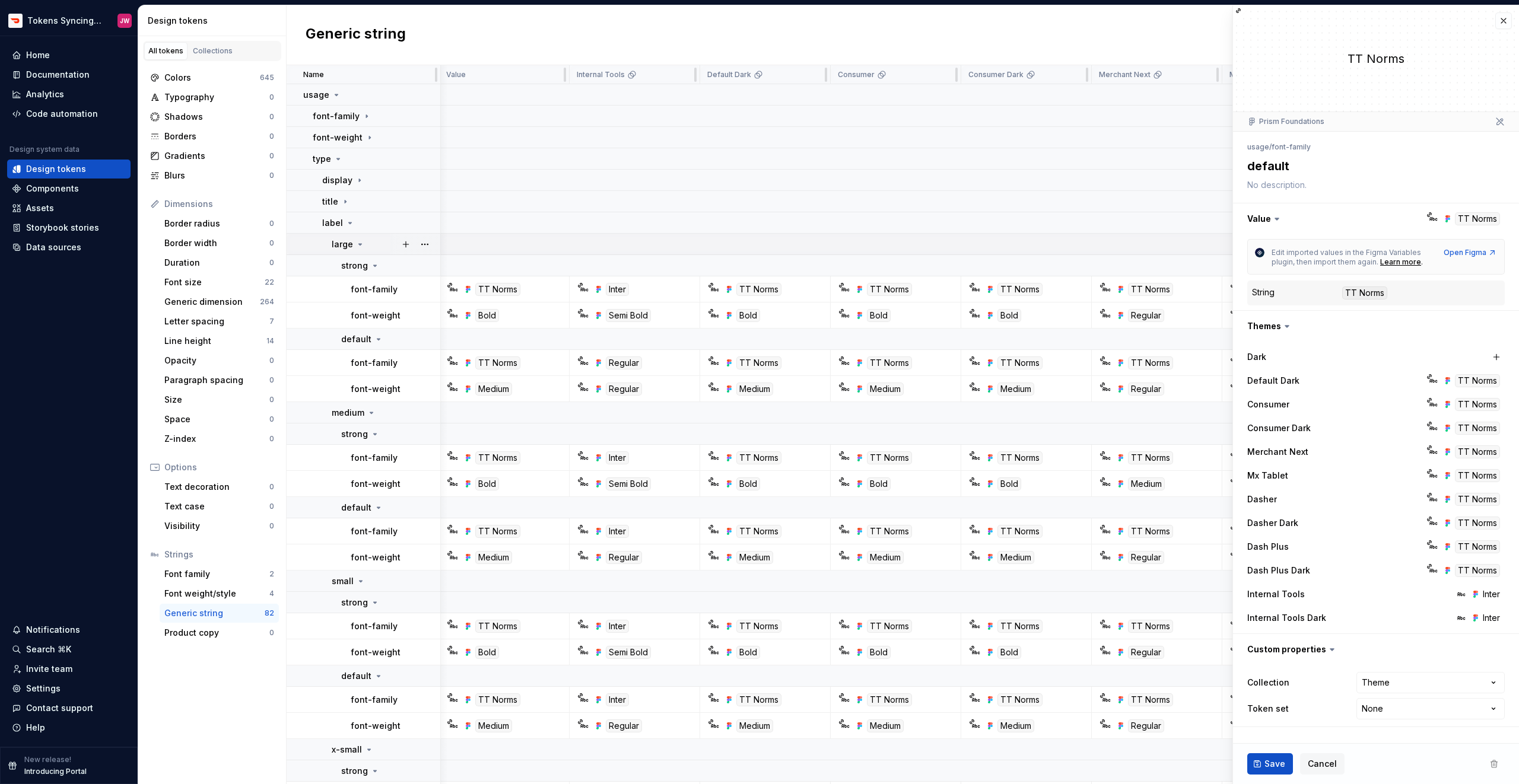
click at [356, 243] on icon at bounding box center [360, 244] width 9 height 9
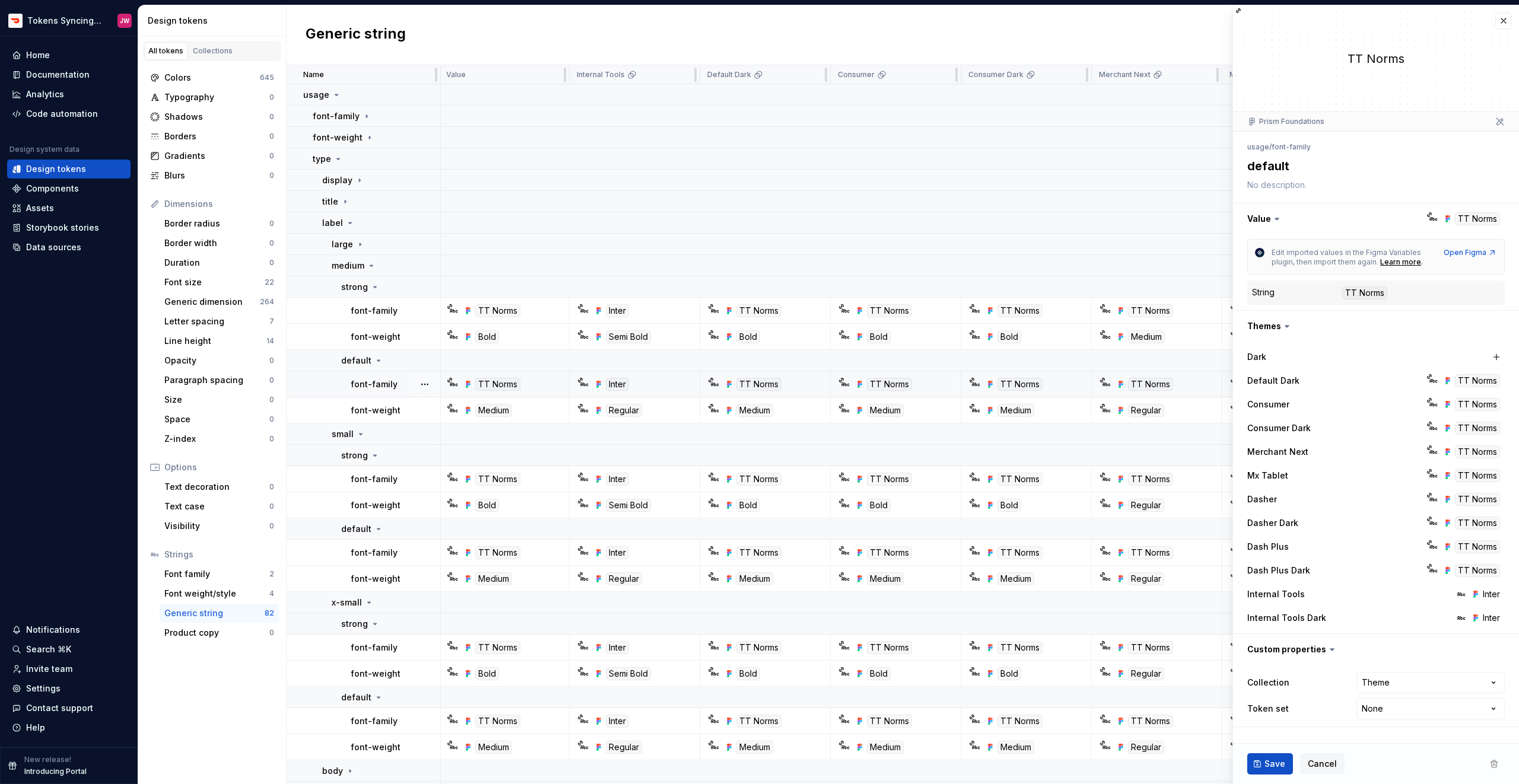
scroll to position [0, 0]
click at [663, 389] on div "Inter" at bounding box center [640, 384] width 122 height 13
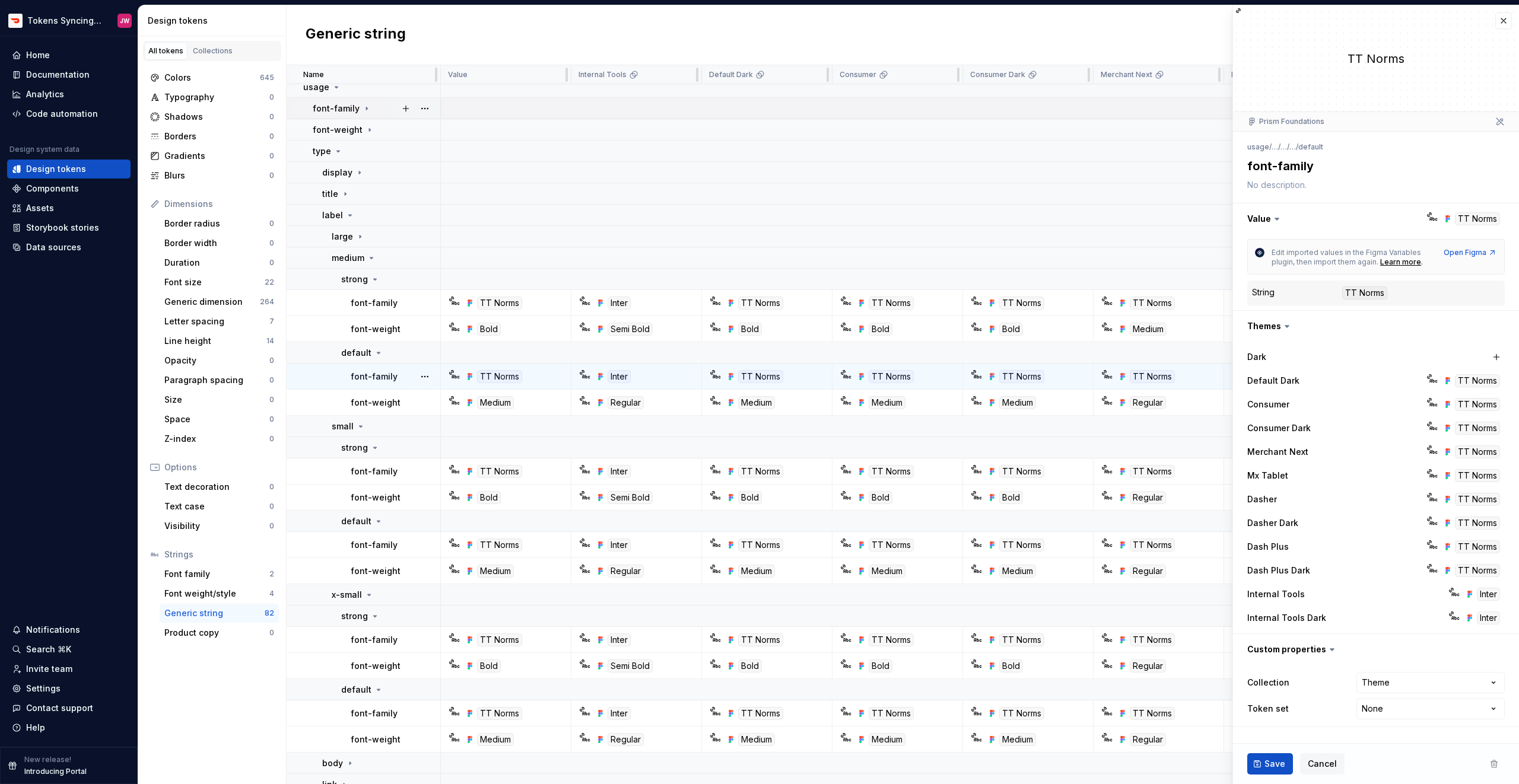
scroll to position [7, 0]
click at [336, 92] on icon at bounding box center [336, 88] width 9 height 9
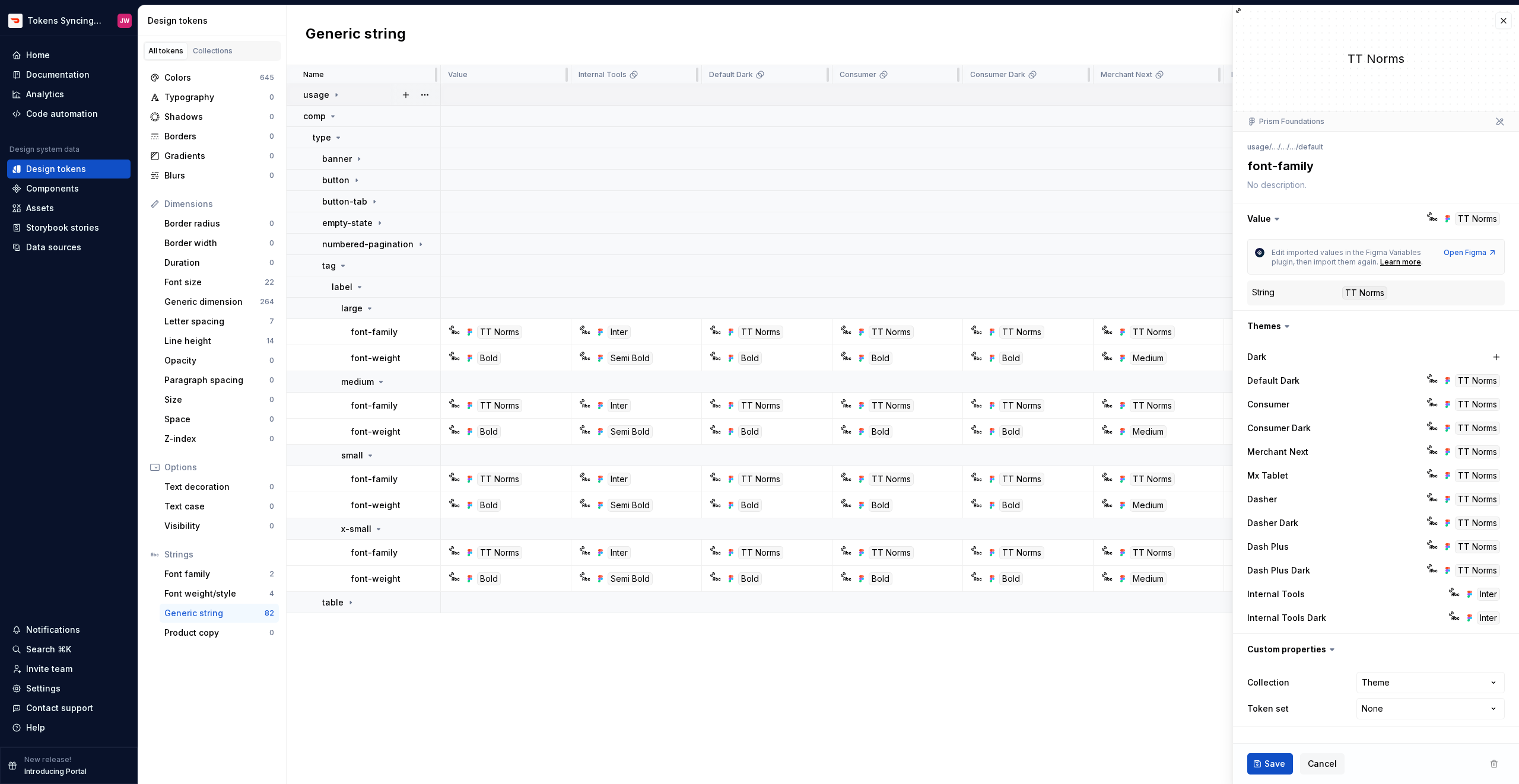
scroll to position [0, 0]
click at [536, 730] on div "Name Value Internal Tools Default Dark Consumer Consumer Dark Merchant Next Mx …" at bounding box center [903, 424] width 1232 height 719
click at [336, 95] on icon at bounding box center [337, 94] width 1 height 3
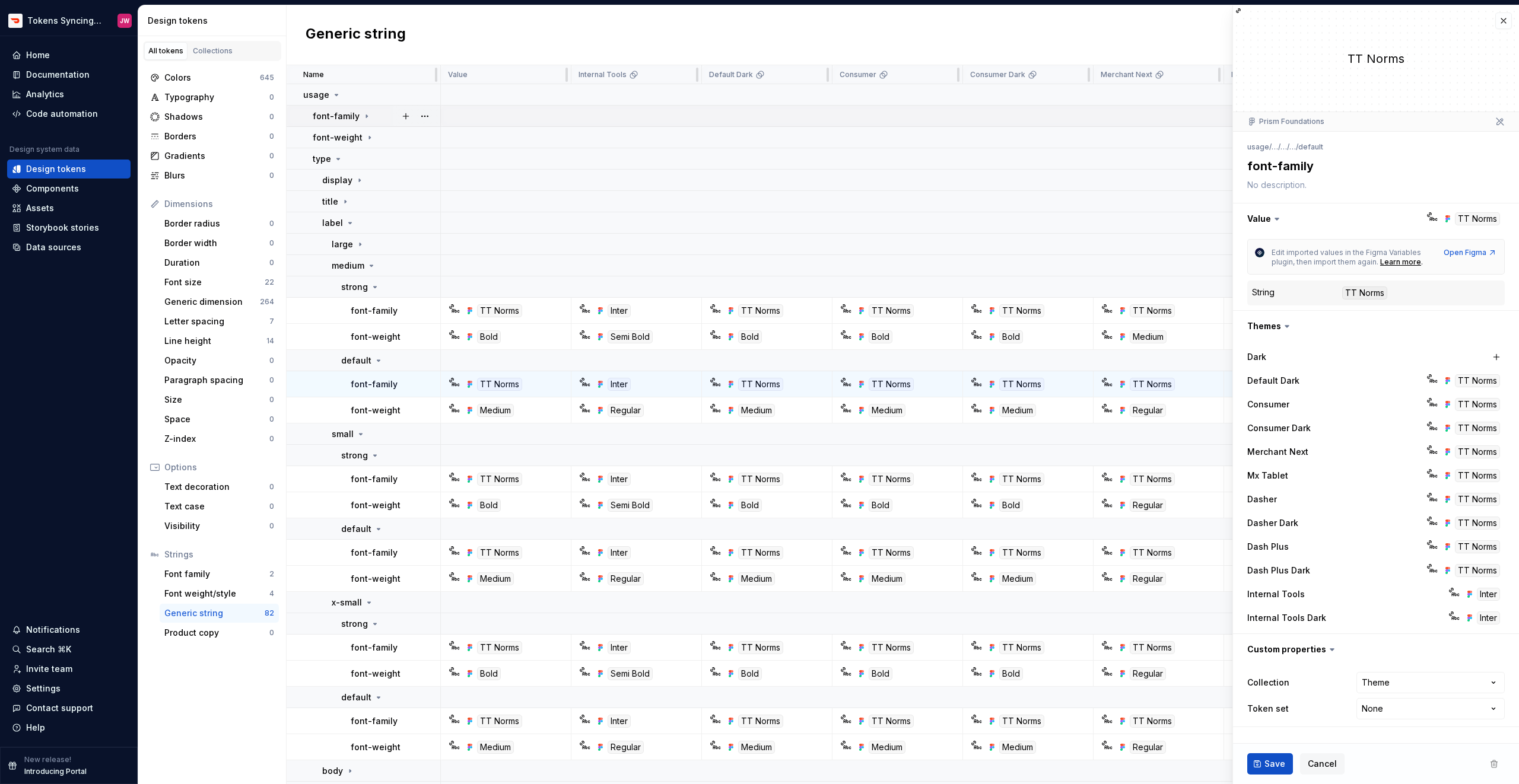
click at [362, 114] on icon at bounding box center [366, 116] width 9 height 9
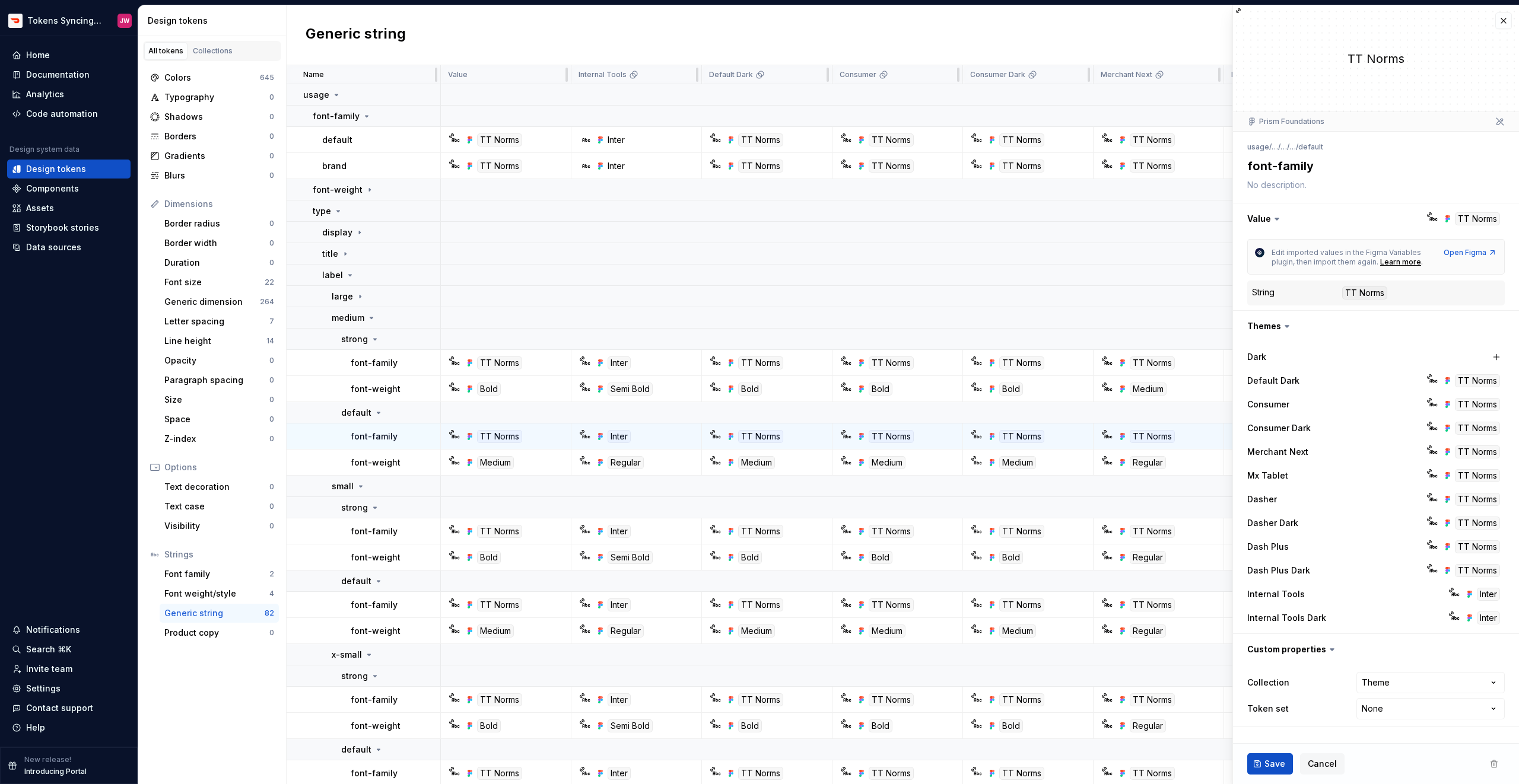
type textarea "*"
